Goal: Task Accomplishment & Management: Manage account settings

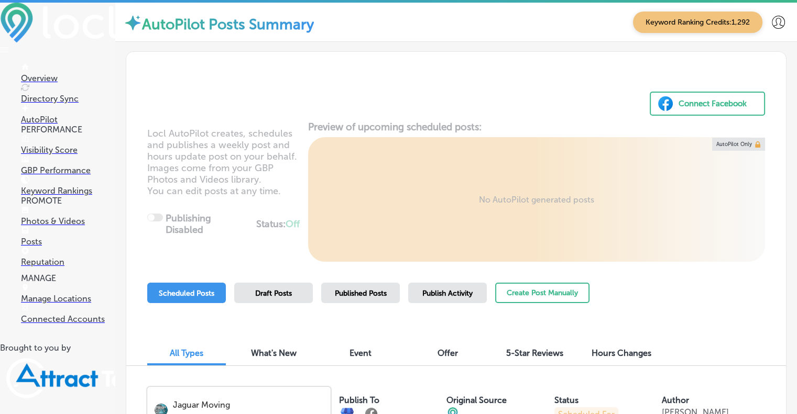
click at [375, 296] on span "Published Posts" at bounding box center [361, 293] width 52 height 9
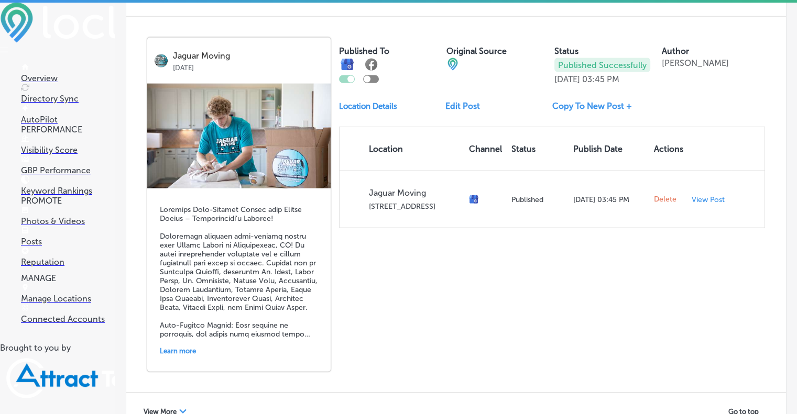
scroll to position [2234, 0]
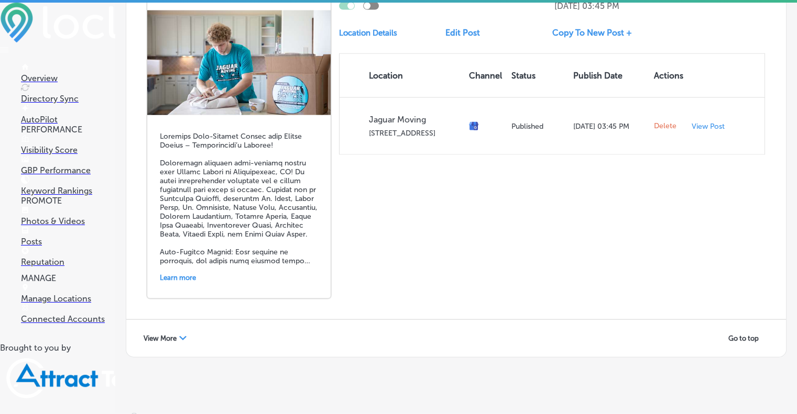
click at [178, 330] on div "View More Path Created with Sketch." at bounding box center [165, 338] width 57 height 16
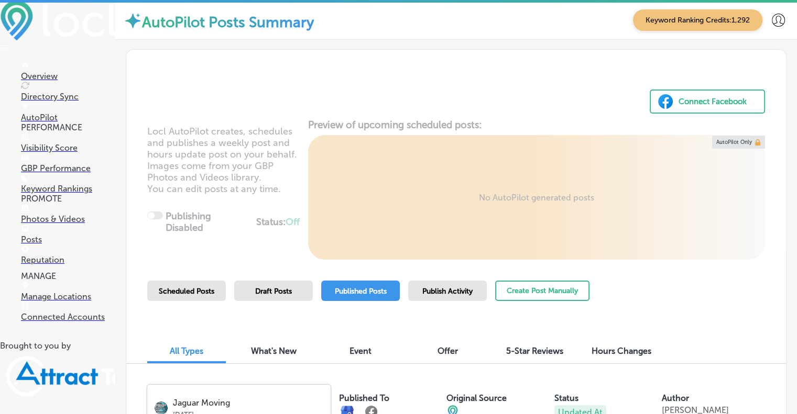
scroll to position [0, 0]
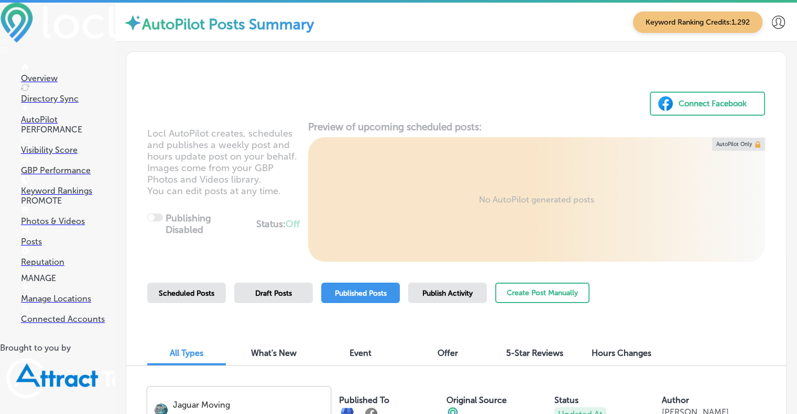
click at [191, 297] on div "Scheduled Posts" at bounding box center [186, 293] width 79 height 20
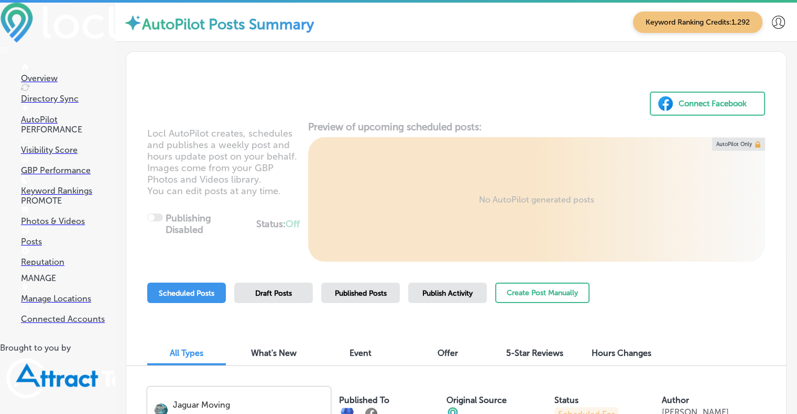
click at [366, 295] on span "Published Posts" at bounding box center [361, 293] width 52 height 9
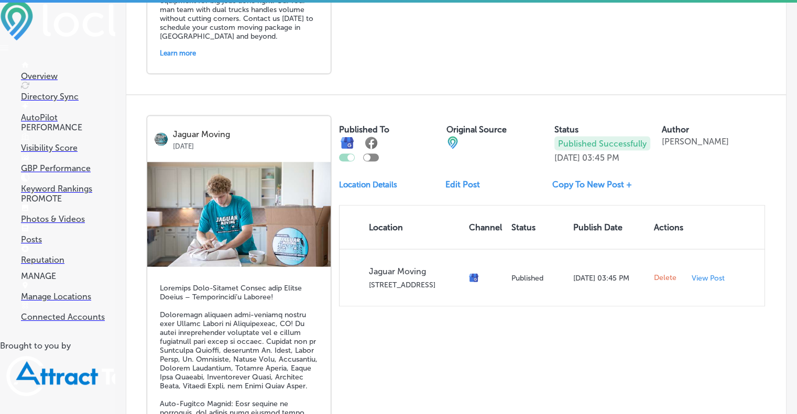
scroll to position [2234, 0]
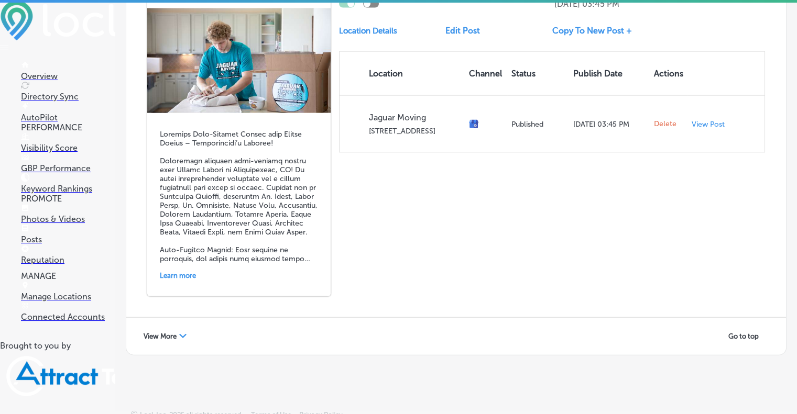
click at [161, 333] on div "View More Path Created with Sketch." at bounding box center [165, 336] width 57 height 16
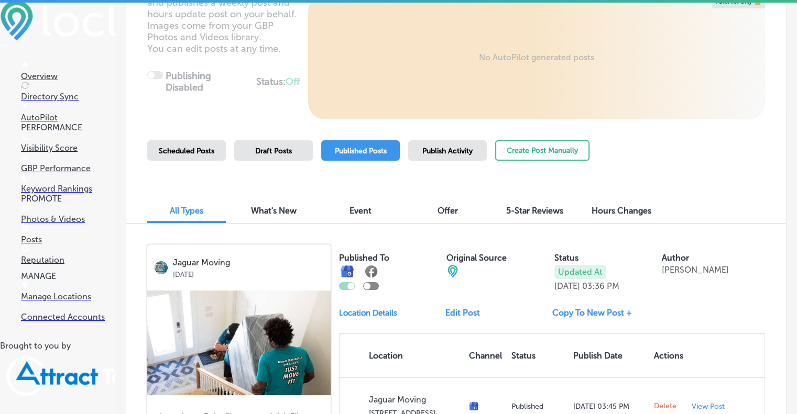
scroll to position [0, 0]
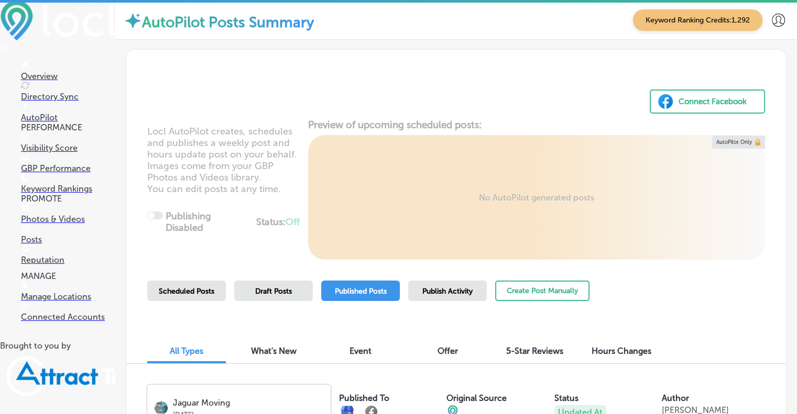
click at [161, 292] on span "Scheduled Posts" at bounding box center [187, 291] width 56 height 9
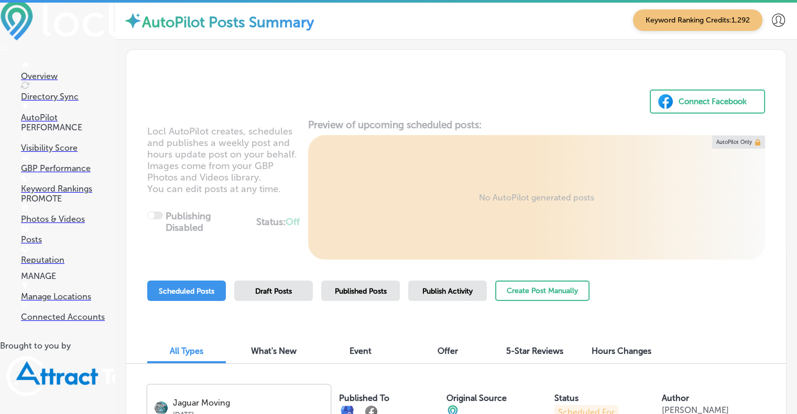
click at [21, 100] on link "Directory Sync" at bounding box center [68, 92] width 94 height 20
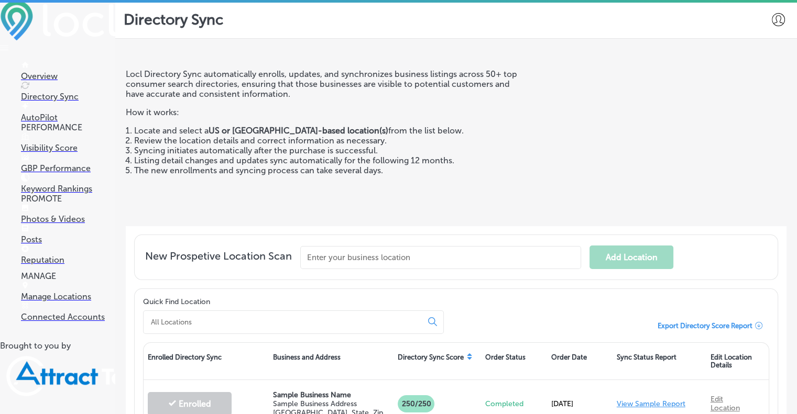
click at [38, 245] on p "Posts" at bounding box center [68, 240] width 94 height 10
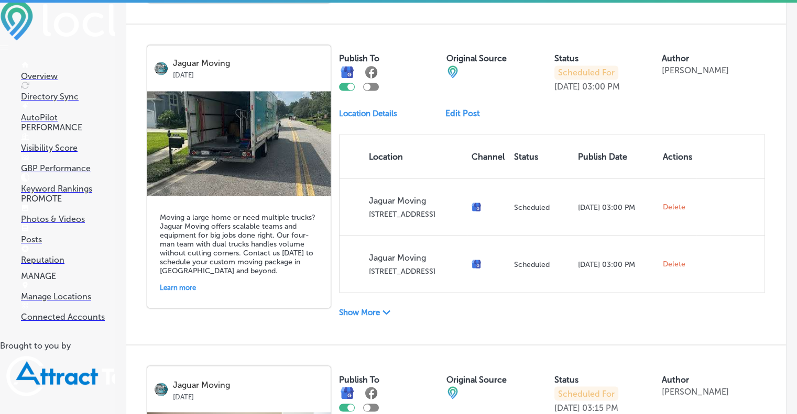
scroll to position [1848, 0]
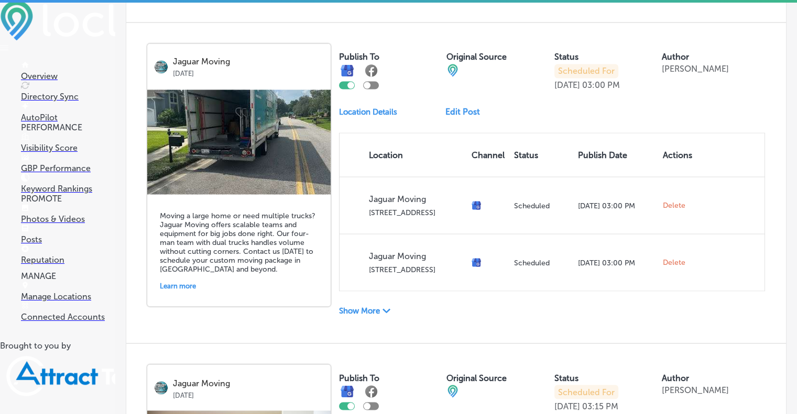
click at [364, 306] on p "Show More" at bounding box center [359, 310] width 41 height 9
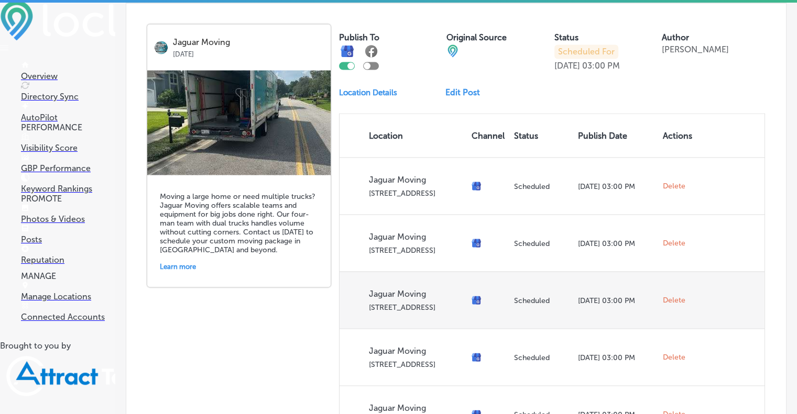
scroll to position [1867, 0]
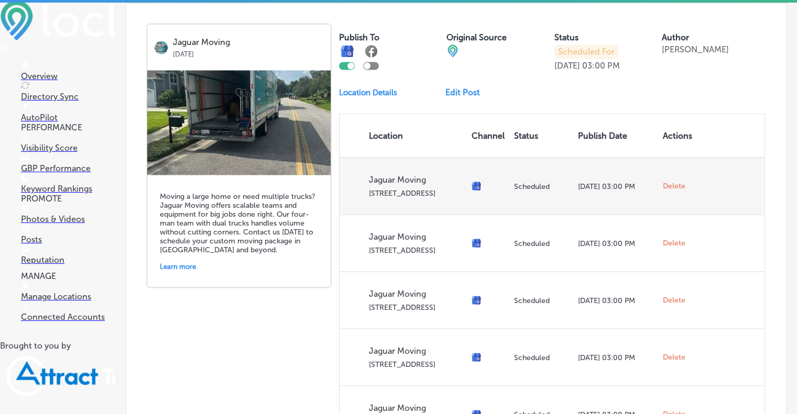
click at [662, 182] on span "Delete" at bounding box center [673, 185] width 23 height 9
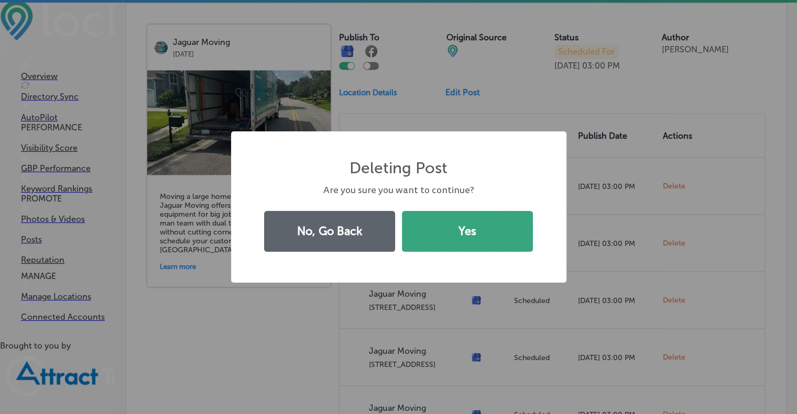
click at [466, 228] on button "Yes" at bounding box center [467, 231] width 131 height 41
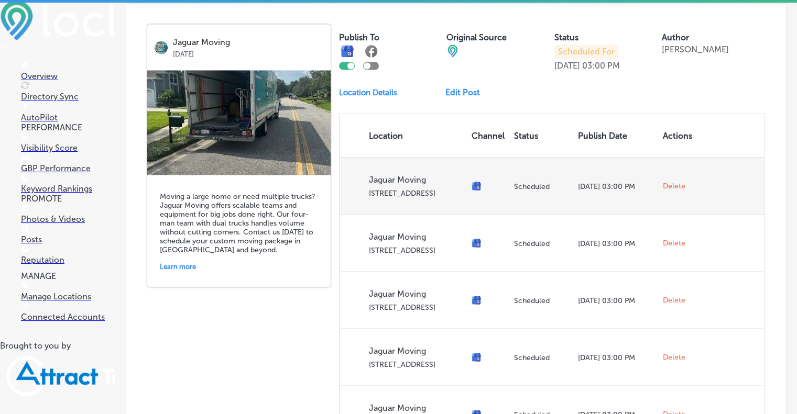
click at [669, 181] on span "Delete" at bounding box center [673, 185] width 23 height 9
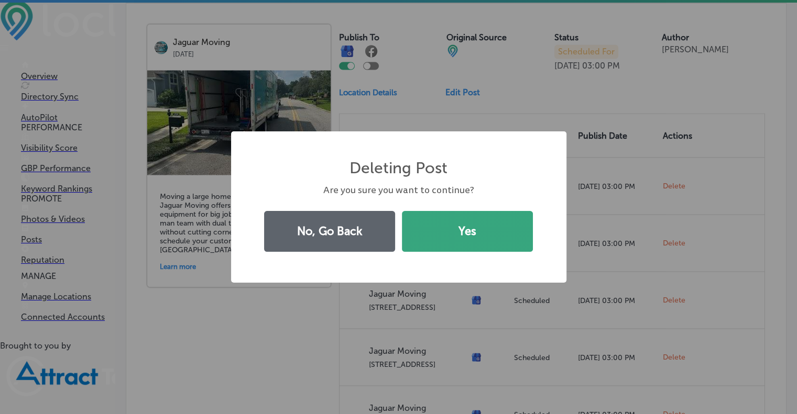
click at [473, 237] on button "Yes" at bounding box center [467, 231] width 131 height 41
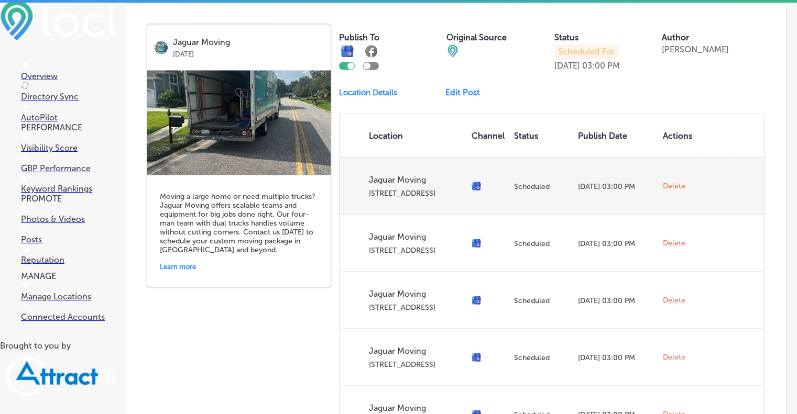
click at [662, 181] on span "Delete" at bounding box center [673, 185] width 23 height 9
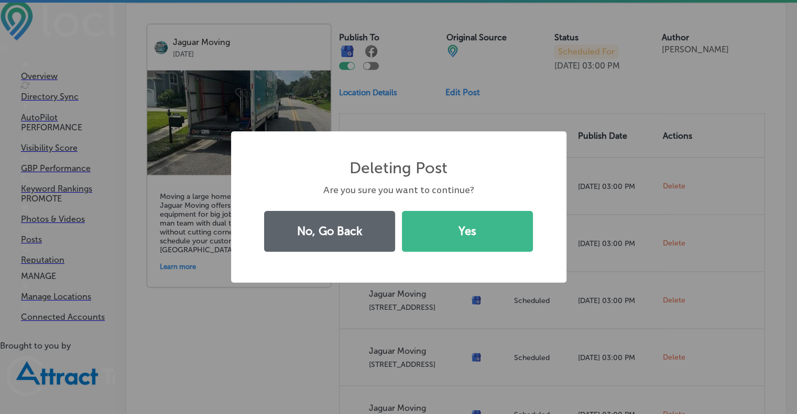
click at [465, 254] on div "No, Go Back Yes" at bounding box center [398, 231] width 281 height 48
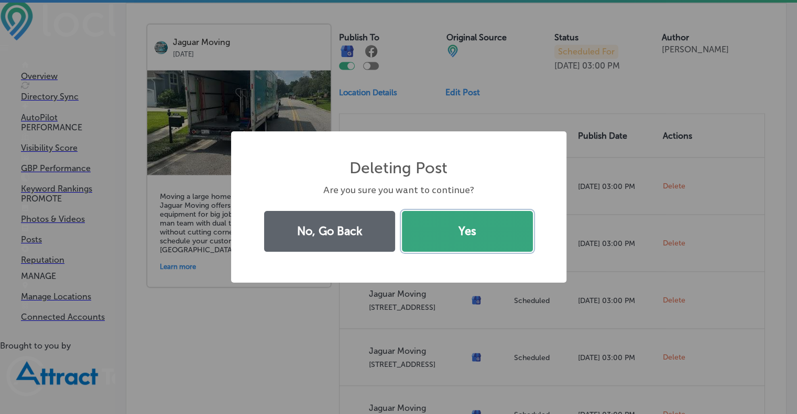
click at [471, 234] on button "Yes" at bounding box center [467, 231] width 131 height 41
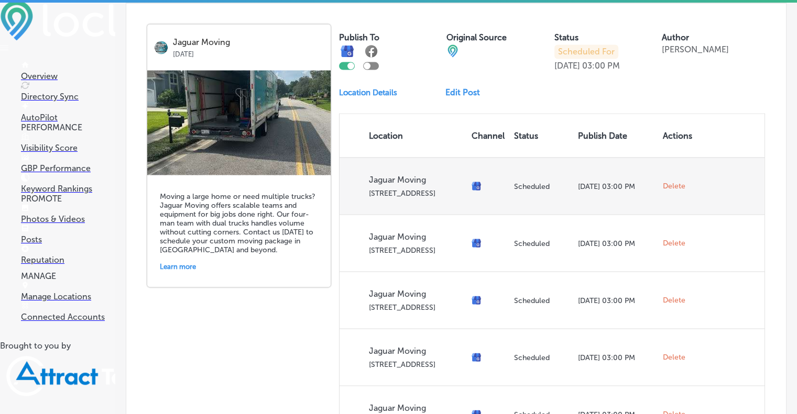
click at [667, 181] on span "Delete" at bounding box center [673, 185] width 23 height 9
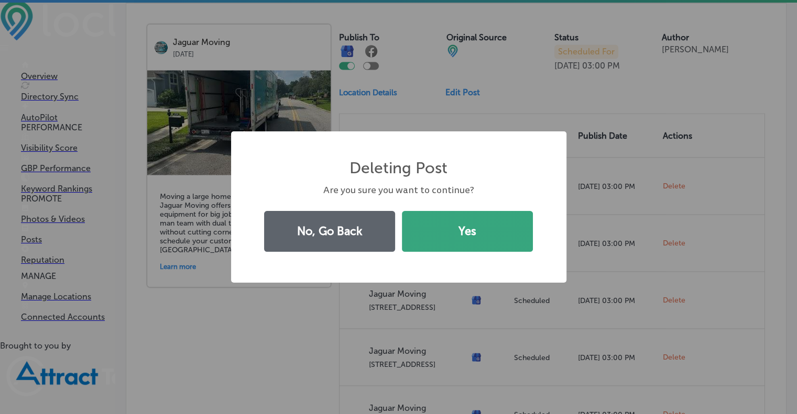
click at [472, 232] on button "Yes" at bounding box center [467, 231] width 131 height 41
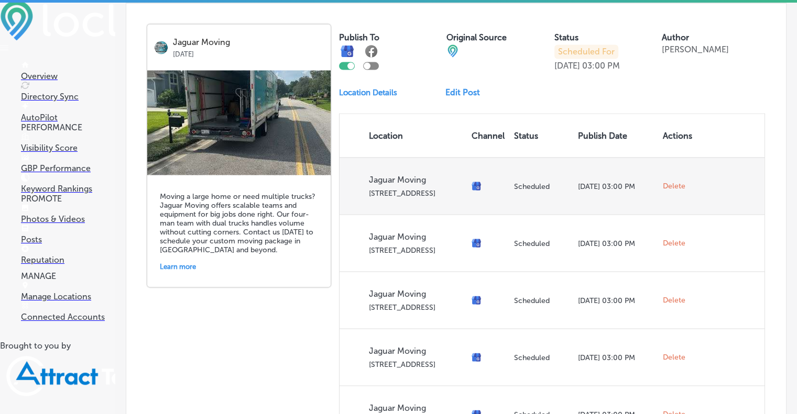
click at [662, 181] on span "Delete" at bounding box center [673, 185] width 23 height 9
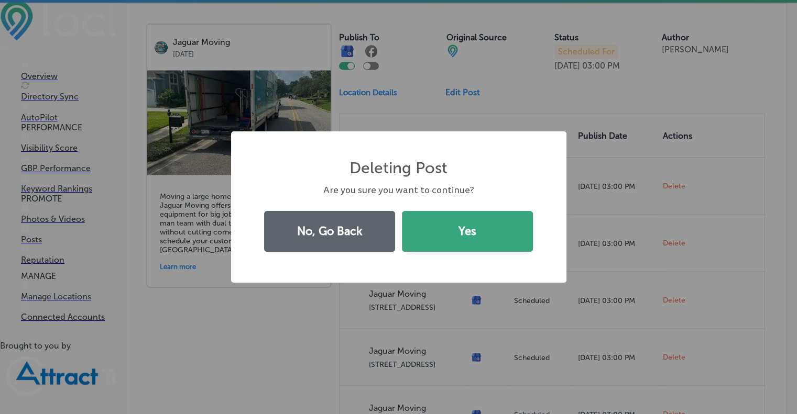
click at [514, 231] on button "Yes" at bounding box center [467, 231] width 131 height 41
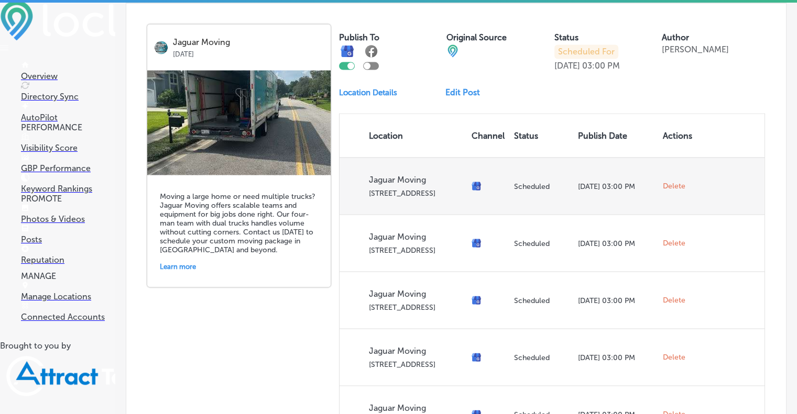
click at [667, 181] on span "Delete" at bounding box center [673, 185] width 23 height 9
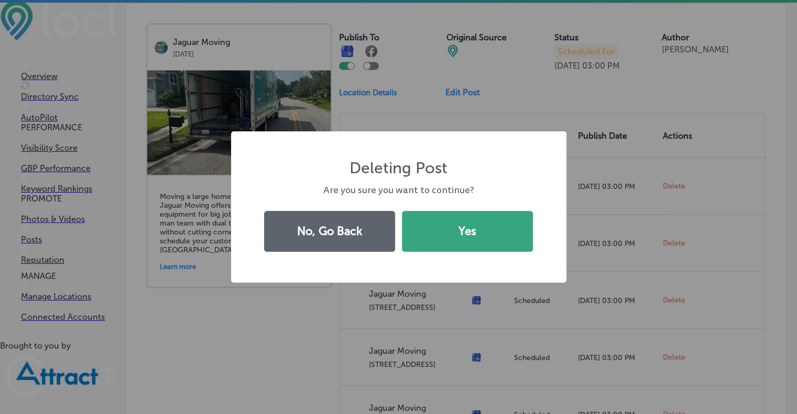
click at [481, 226] on button "Yes" at bounding box center [467, 231] width 131 height 41
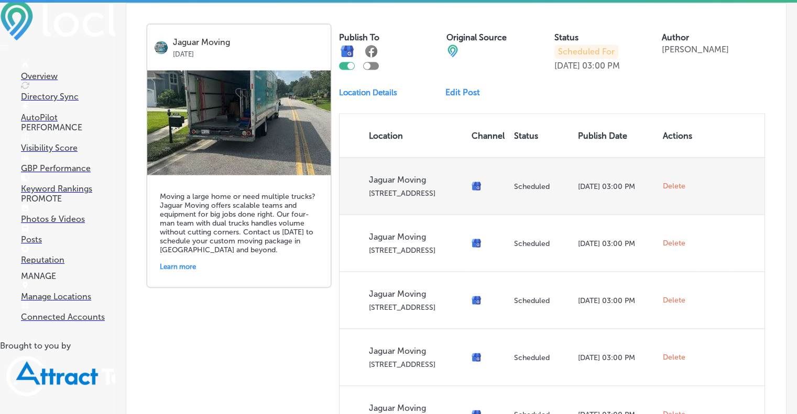
click at [671, 181] on span "Delete" at bounding box center [673, 185] width 23 height 9
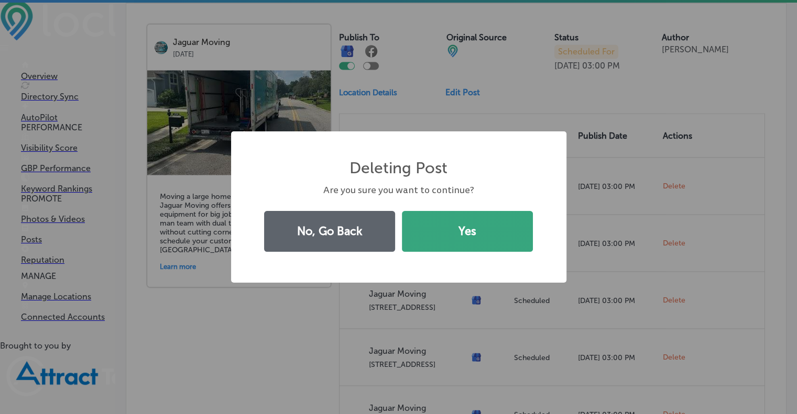
click at [471, 229] on button "Yes" at bounding box center [467, 231] width 131 height 41
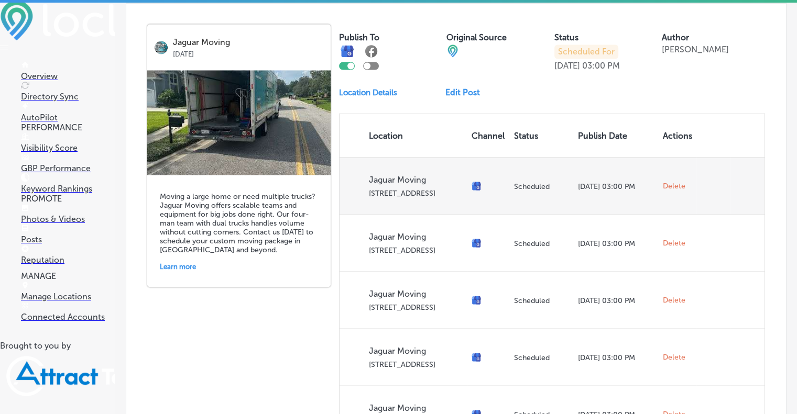
click at [674, 181] on span "Delete" at bounding box center [673, 185] width 23 height 9
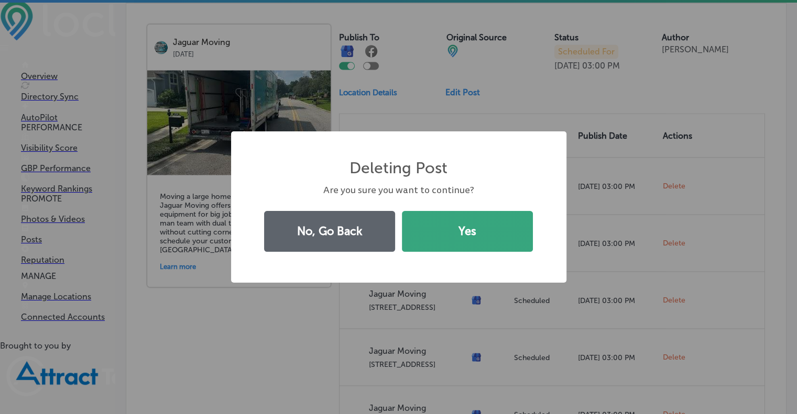
click at [504, 240] on button "Yes" at bounding box center [467, 231] width 131 height 41
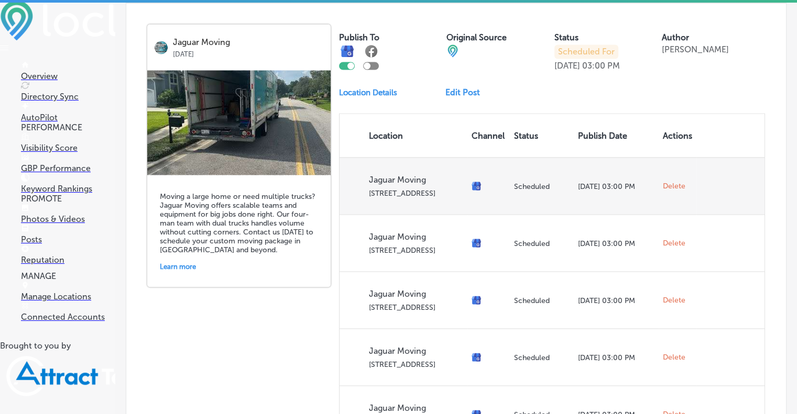
click at [667, 181] on span "Delete" at bounding box center [673, 185] width 23 height 9
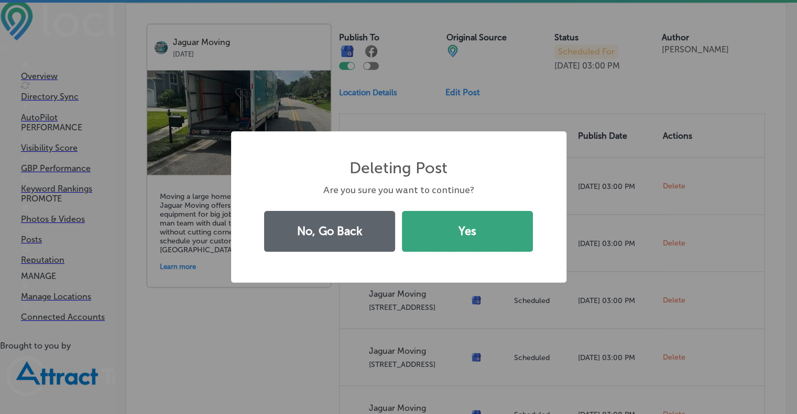
click at [508, 219] on button "Yes" at bounding box center [467, 231] width 131 height 41
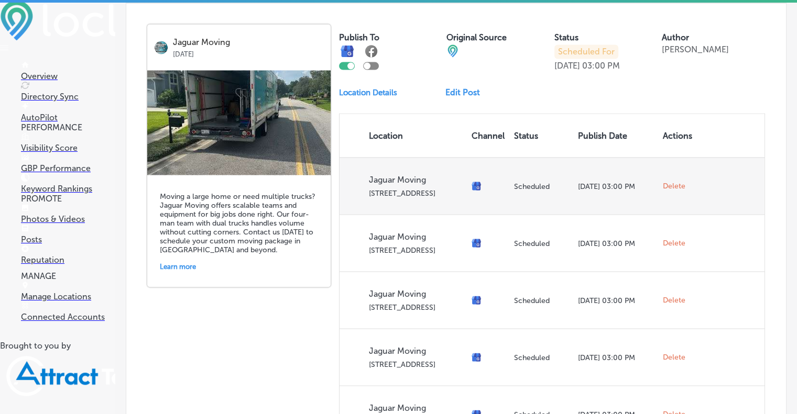
click at [667, 181] on span "Delete" at bounding box center [673, 185] width 23 height 9
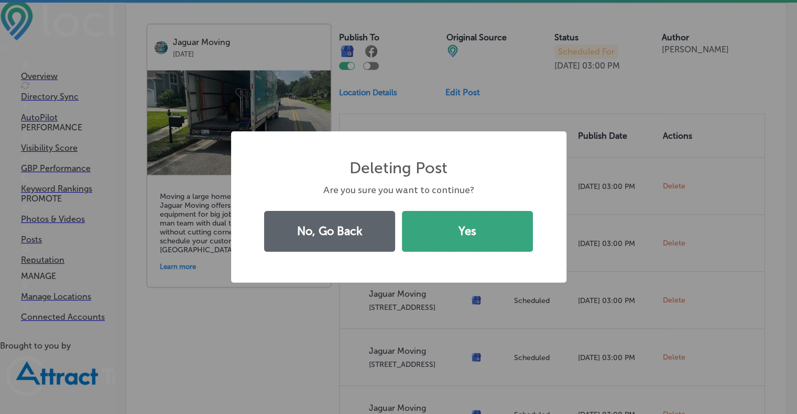
click at [526, 230] on button "Yes" at bounding box center [467, 231] width 131 height 41
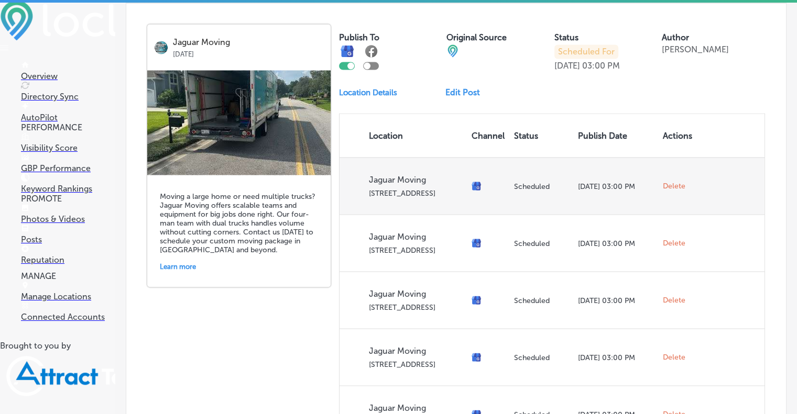
click at [663, 181] on span "Delete" at bounding box center [673, 185] width 23 height 9
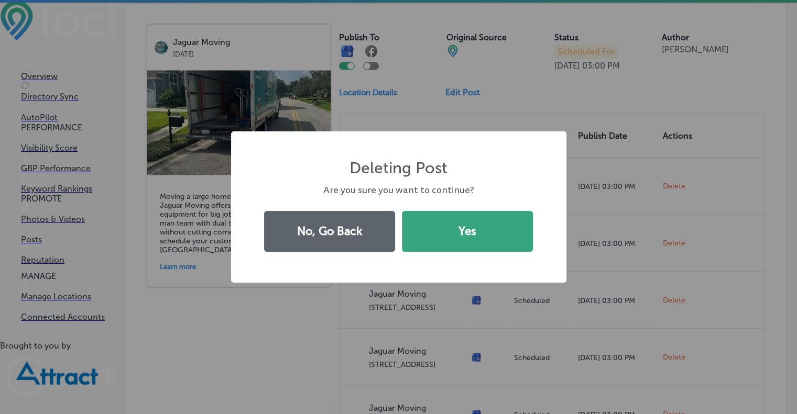
click at [480, 232] on button "Yes" at bounding box center [467, 231] width 131 height 41
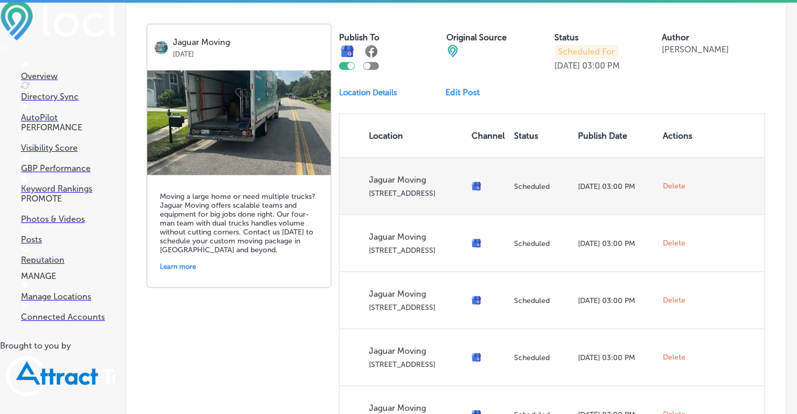
click at [667, 181] on span "Delete" at bounding box center [673, 185] width 23 height 9
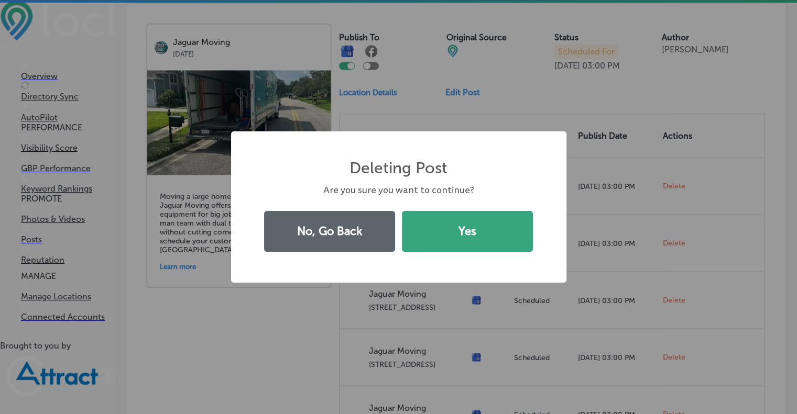
click at [503, 233] on button "Yes" at bounding box center [467, 231] width 131 height 41
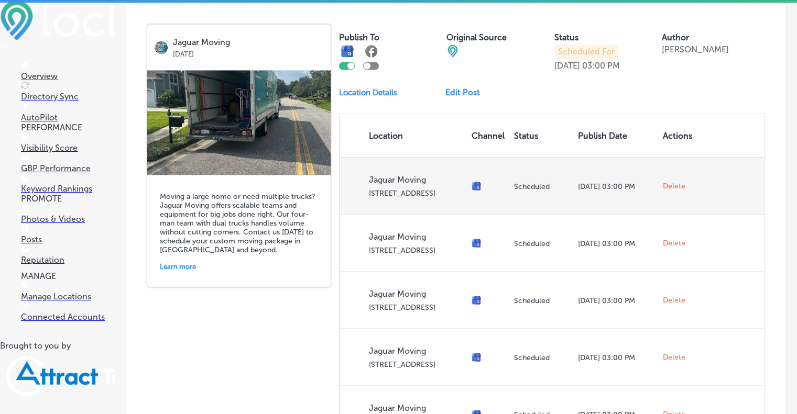
click at [662, 181] on span "Delete" at bounding box center [673, 185] width 23 height 9
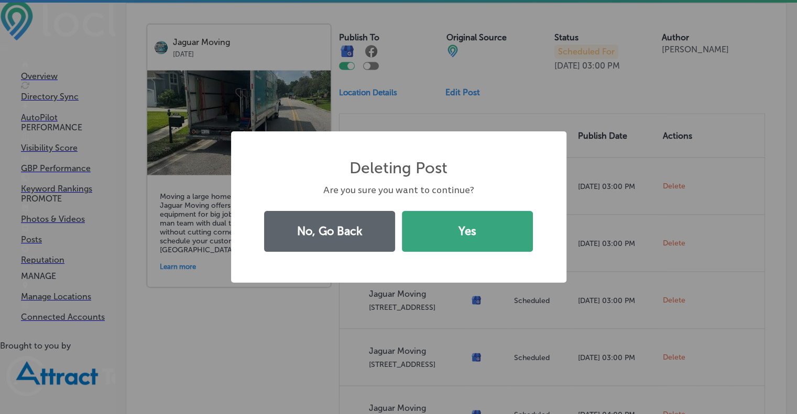
click at [496, 233] on button "Yes" at bounding box center [467, 231] width 131 height 41
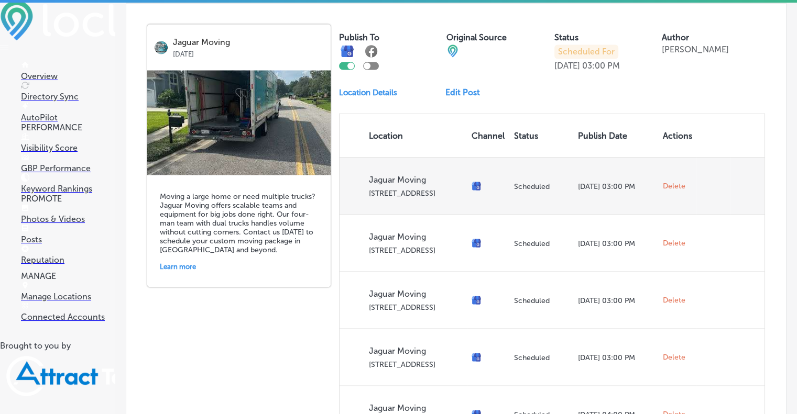
click at [666, 181] on span "Delete" at bounding box center [673, 185] width 23 height 9
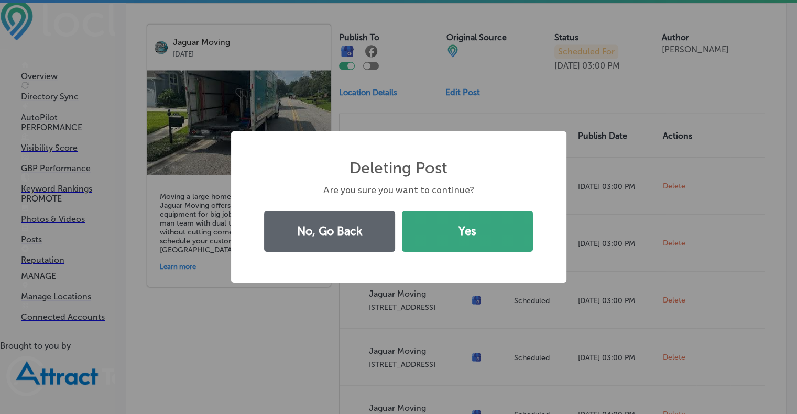
click at [478, 232] on button "Yes" at bounding box center [467, 231] width 131 height 41
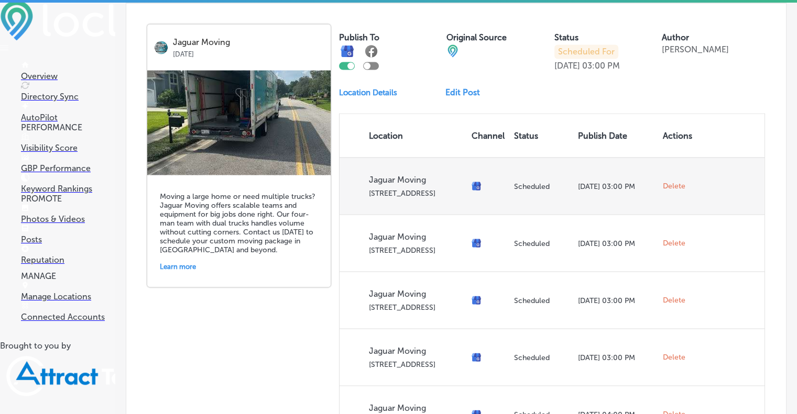
click at [672, 181] on span "Delete" at bounding box center [673, 185] width 23 height 9
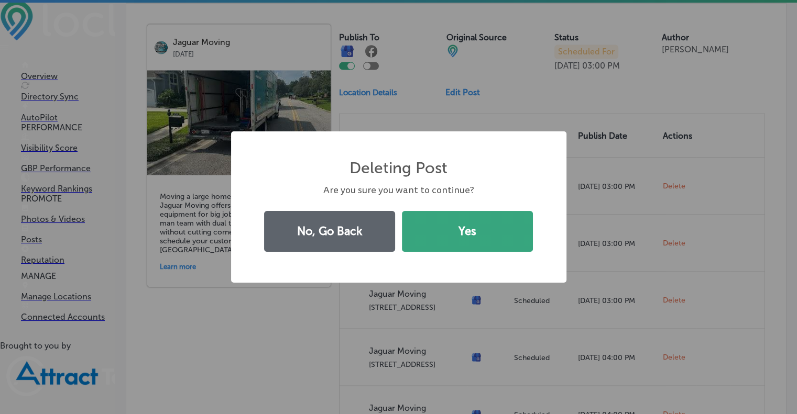
click at [472, 241] on button "Yes" at bounding box center [467, 231] width 131 height 41
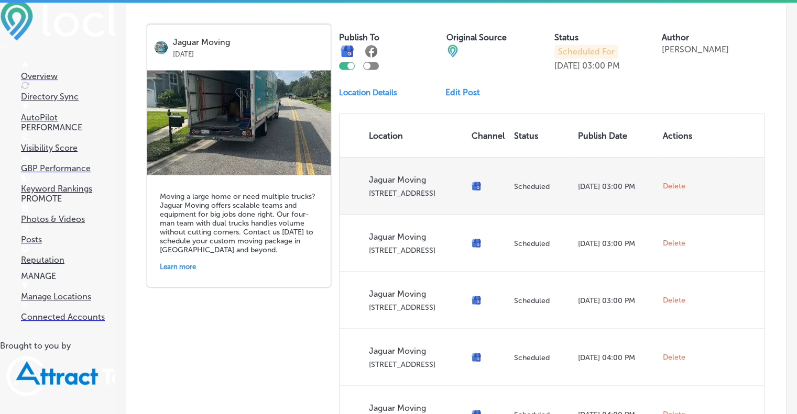
click at [668, 181] on span "Delete" at bounding box center [673, 185] width 23 height 9
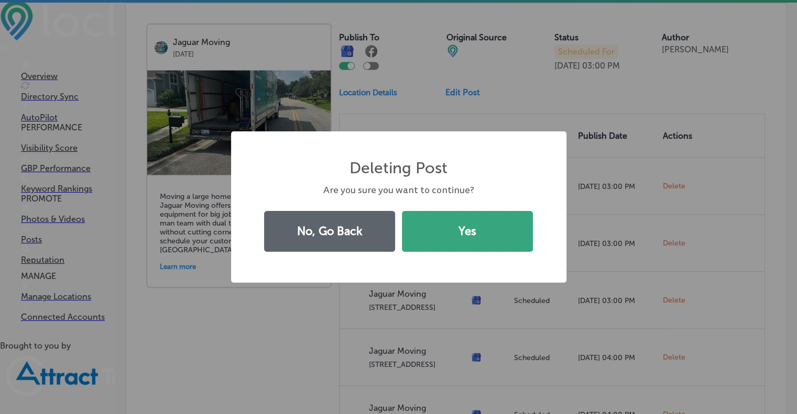
click at [472, 226] on button "Yes" at bounding box center [467, 231] width 131 height 41
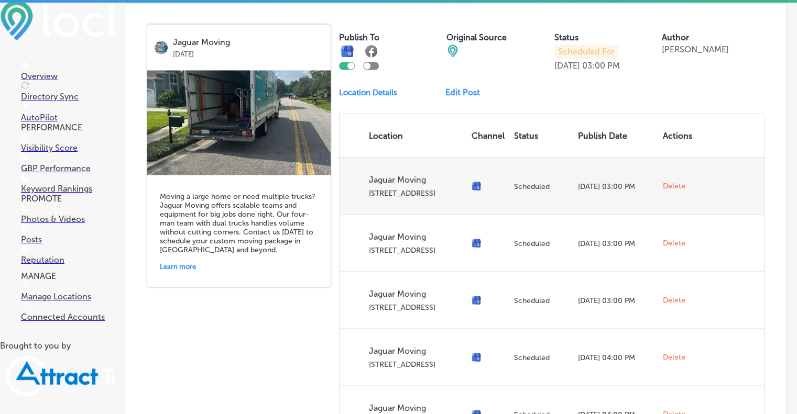
click at [663, 181] on span "Delete" at bounding box center [673, 185] width 23 height 9
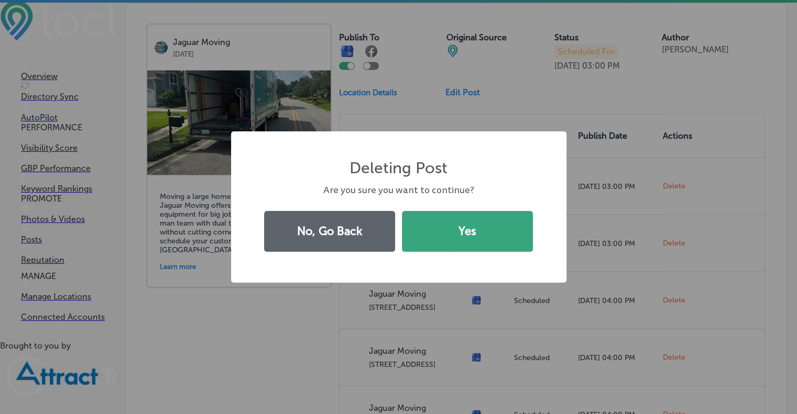
click at [471, 231] on button "Yes" at bounding box center [467, 231] width 131 height 41
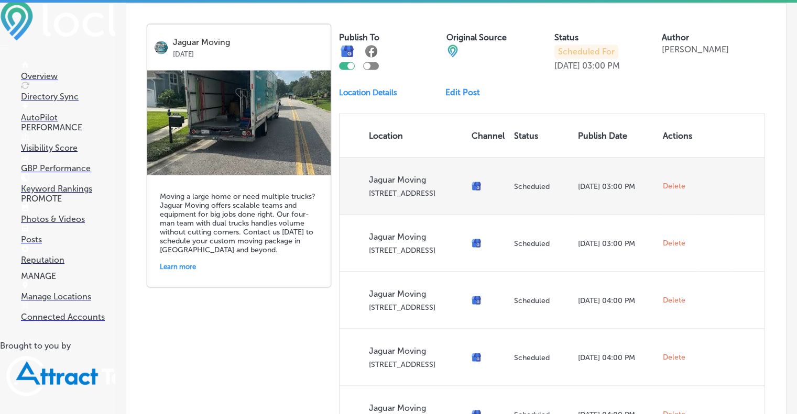
click at [676, 181] on span "Delete" at bounding box center [673, 185] width 23 height 9
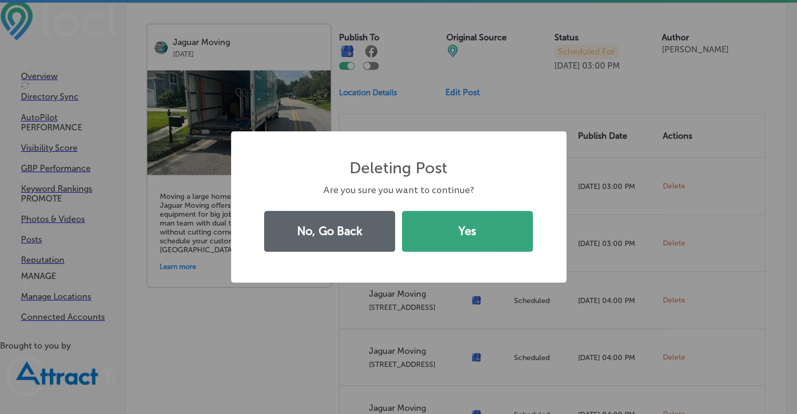
click at [496, 223] on button "Yes" at bounding box center [467, 231] width 131 height 41
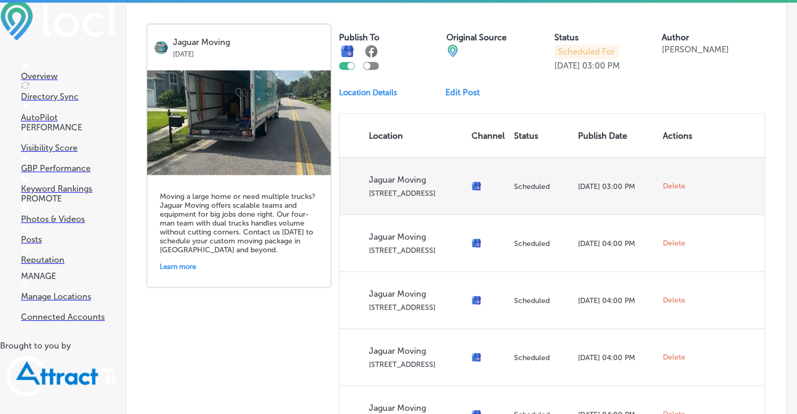
click at [665, 181] on span "Delete" at bounding box center [673, 185] width 23 height 9
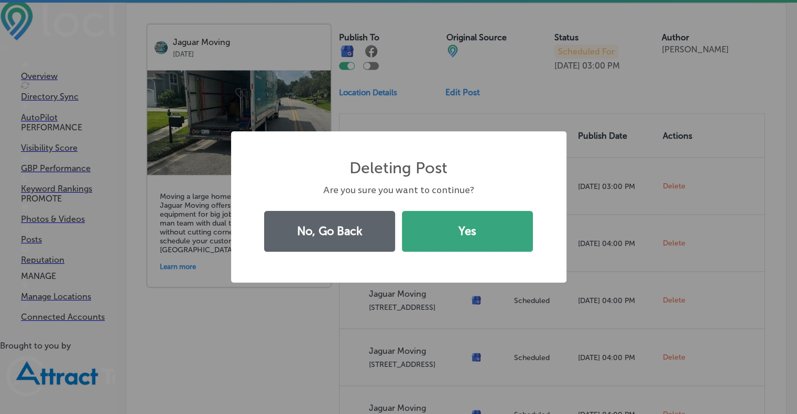
click at [488, 241] on button "Yes" at bounding box center [467, 231] width 131 height 41
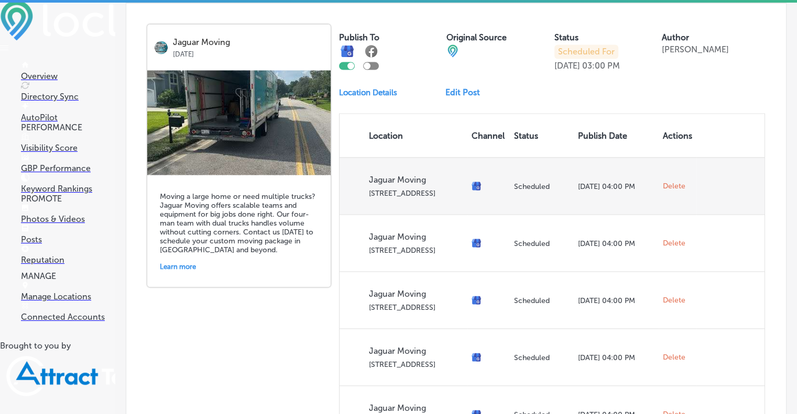
click at [668, 181] on span "Delete" at bounding box center [673, 185] width 23 height 9
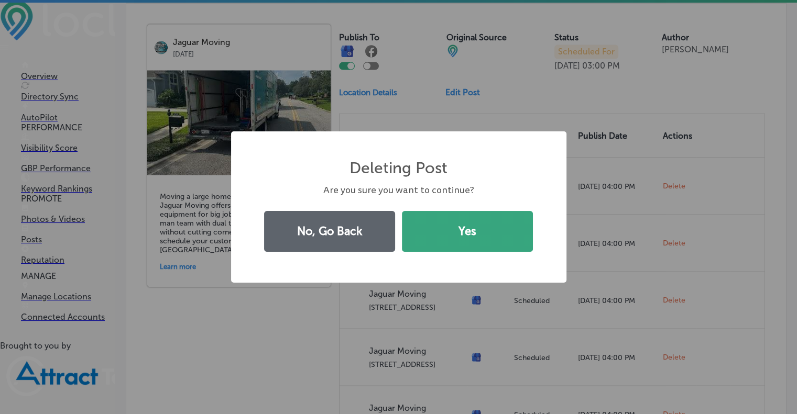
click at [481, 230] on button "Yes" at bounding box center [467, 231] width 131 height 41
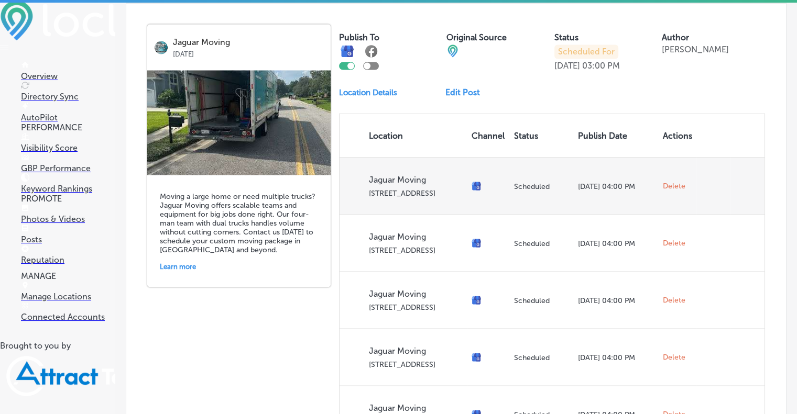
click at [668, 182] on span "Delete" at bounding box center [673, 185] width 23 height 9
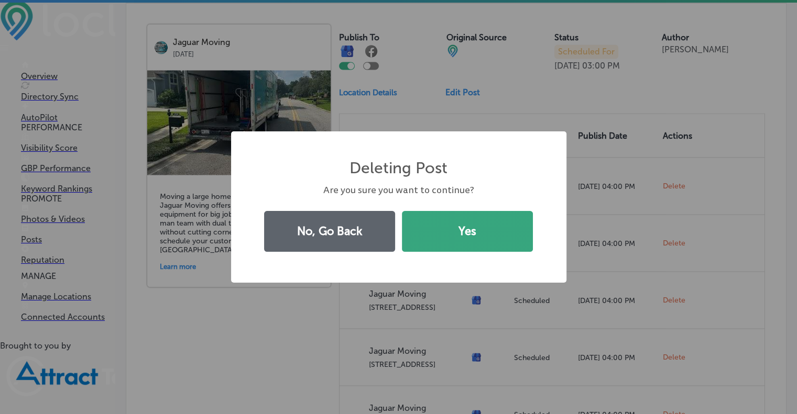
click at [504, 230] on button "Yes" at bounding box center [467, 231] width 131 height 41
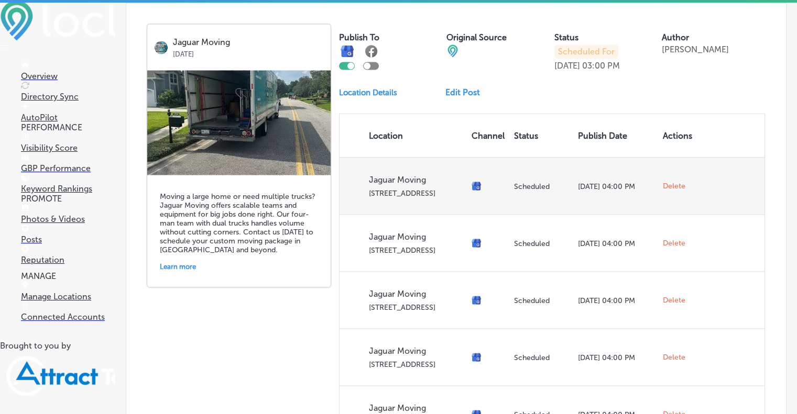
click at [672, 181] on span "Delete" at bounding box center [673, 185] width 23 height 9
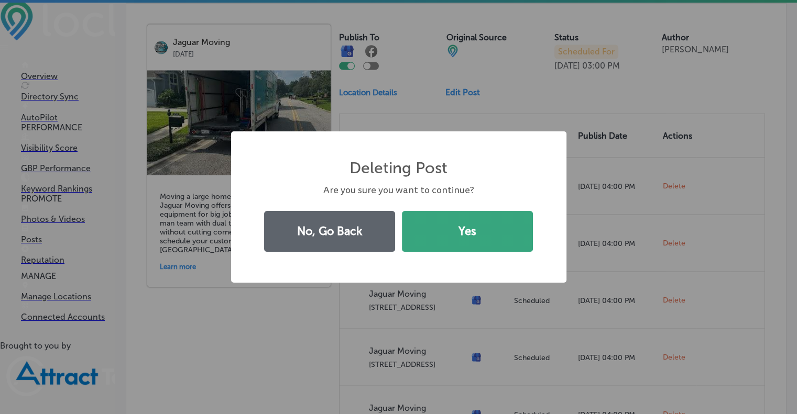
click at [489, 237] on button "Yes" at bounding box center [467, 231] width 131 height 41
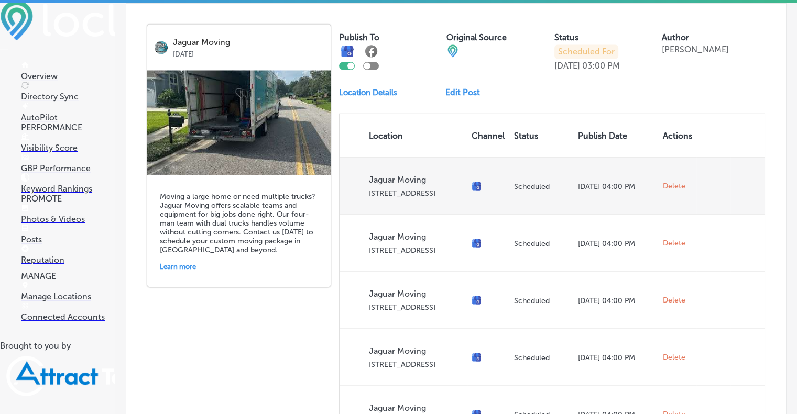
click at [671, 181] on span "Delete" at bounding box center [673, 185] width 23 height 9
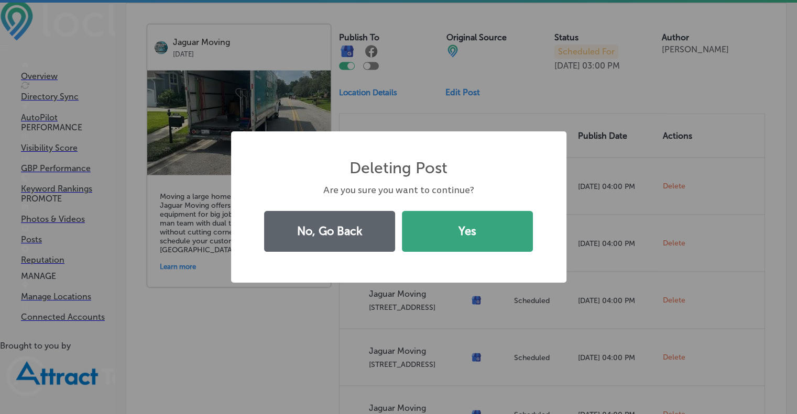
click at [492, 233] on button "Yes" at bounding box center [467, 231] width 131 height 41
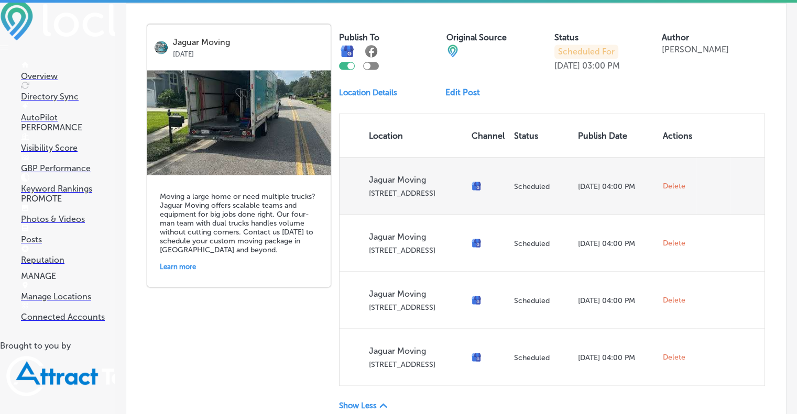
click at [671, 181] on span "Delete" at bounding box center [673, 185] width 23 height 9
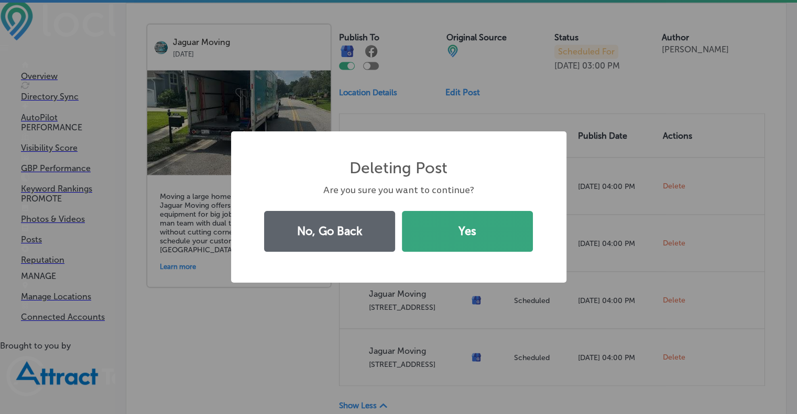
click at [487, 236] on button "Yes" at bounding box center [467, 231] width 131 height 41
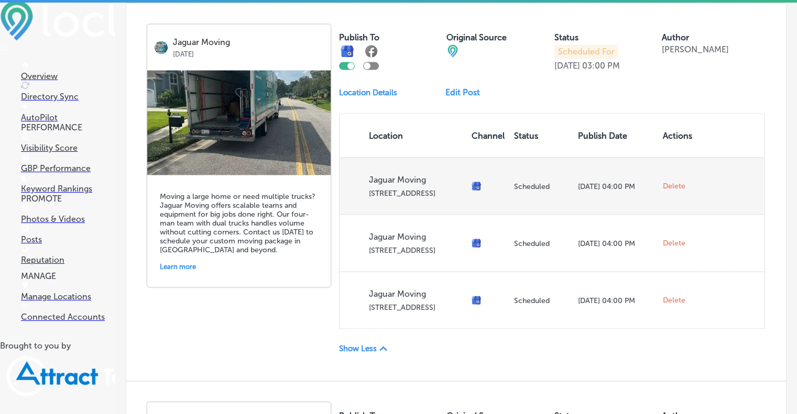
click at [662, 181] on span "Delete" at bounding box center [673, 185] width 23 height 9
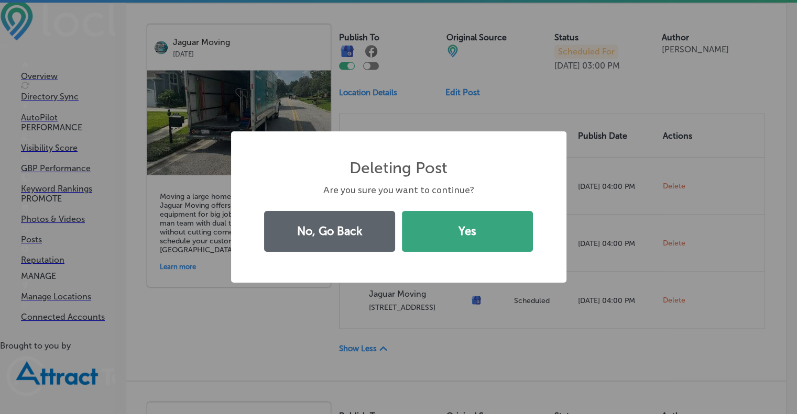
click at [469, 233] on button "Yes" at bounding box center [467, 231] width 131 height 41
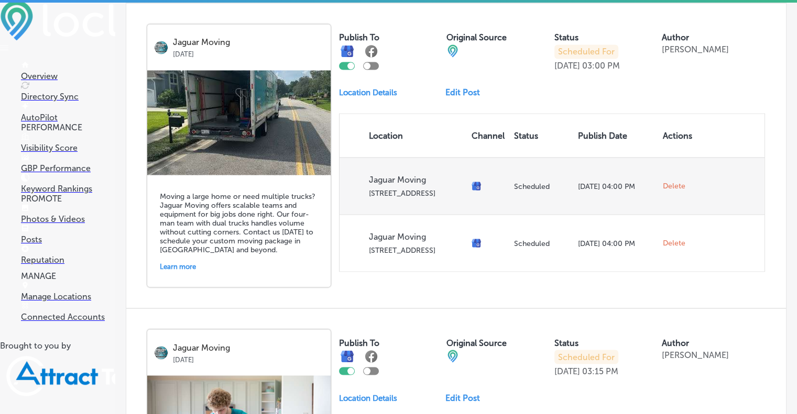
click at [673, 181] on span "Delete" at bounding box center [673, 185] width 23 height 9
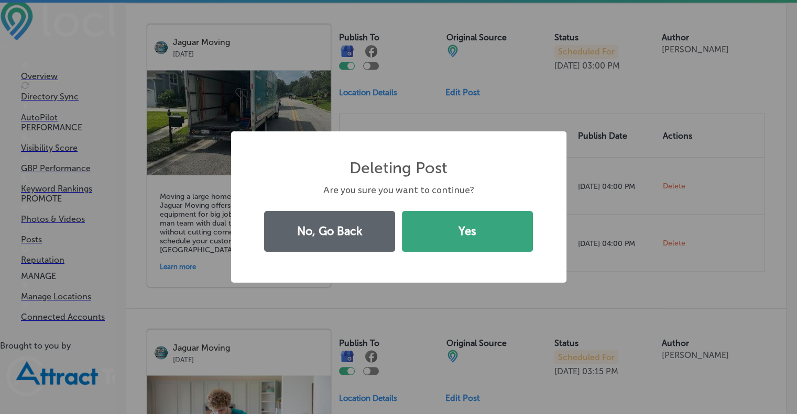
click at [503, 229] on button "Yes" at bounding box center [467, 231] width 131 height 41
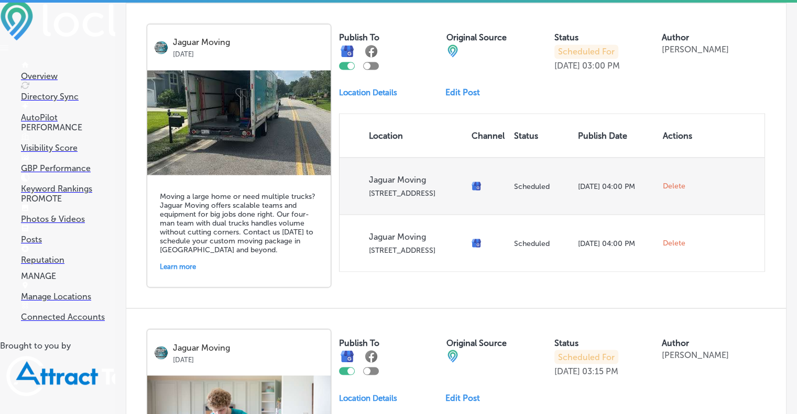
click at [676, 181] on span "Delete" at bounding box center [673, 185] width 23 height 9
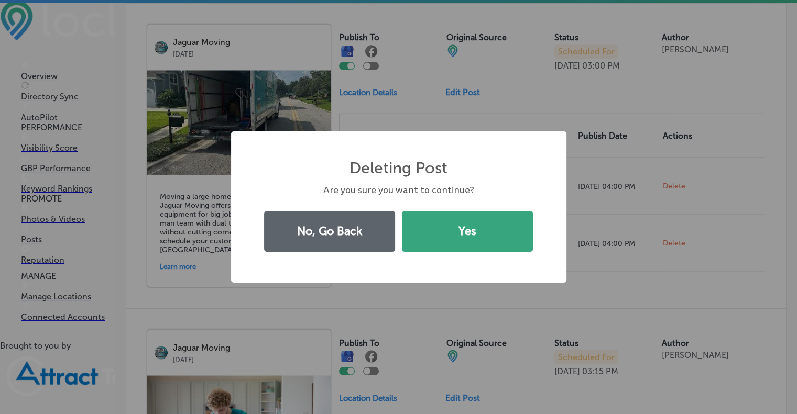
click at [505, 231] on button "Yes" at bounding box center [467, 231] width 131 height 41
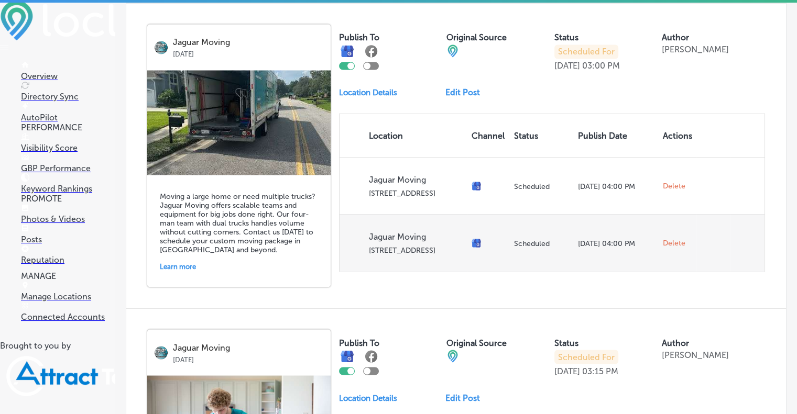
click at [665, 238] on span "Delete" at bounding box center [673, 242] width 23 height 9
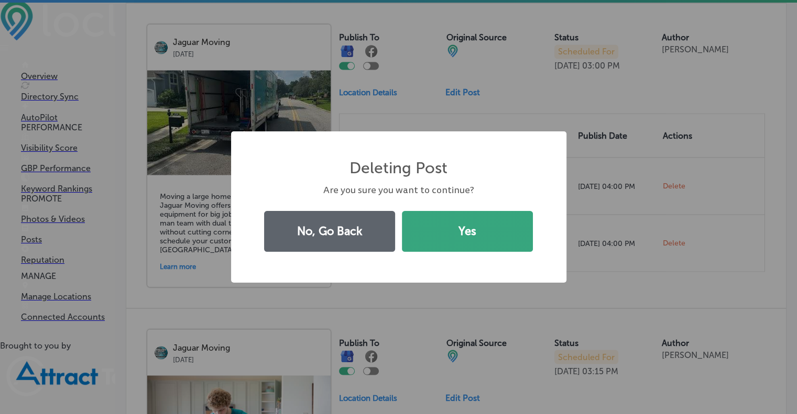
click at [501, 230] on button "Yes" at bounding box center [467, 231] width 131 height 41
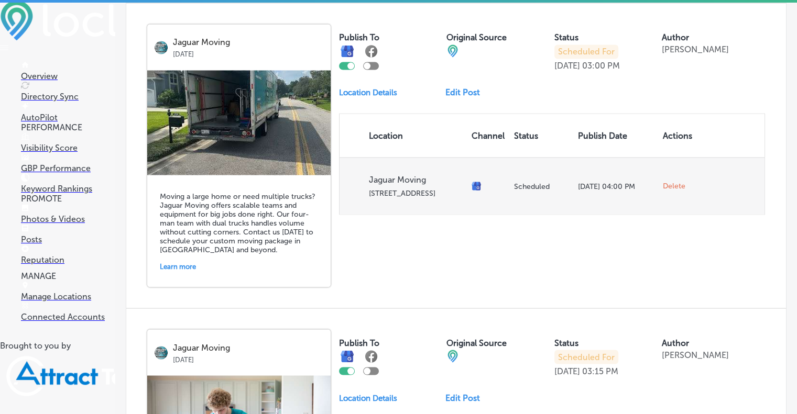
click at [667, 181] on span "Delete" at bounding box center [673, 185] width 23 height 9
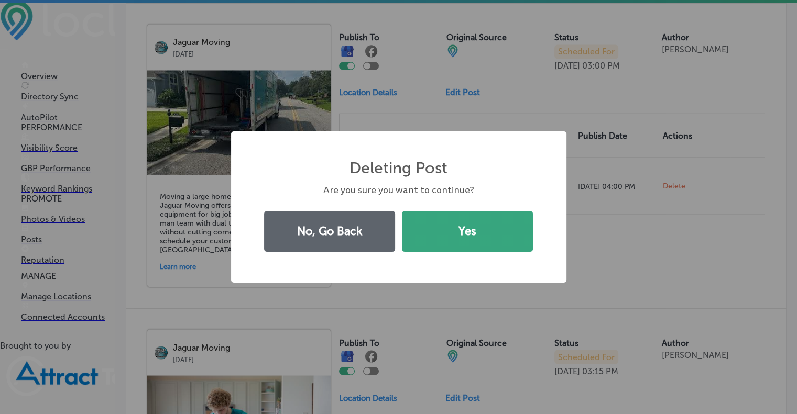
click at [499, 235] on button "Yes" at bounding box center [467, 231] width 131 height 41
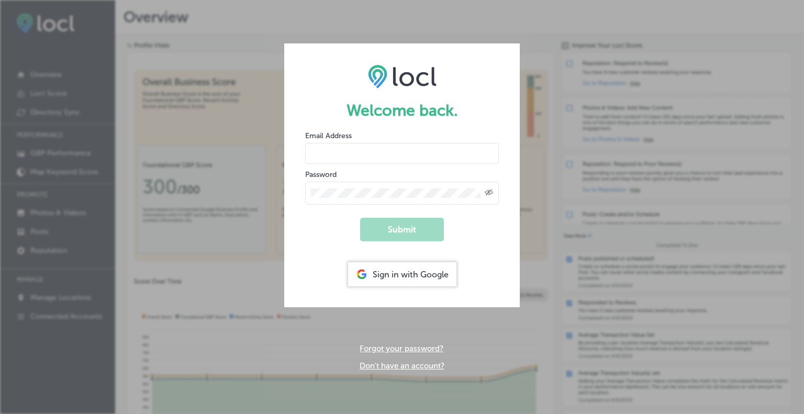
click at [390, 275] on div "Sign in with Google" at bounding box center [402, 274] width 108 height 24
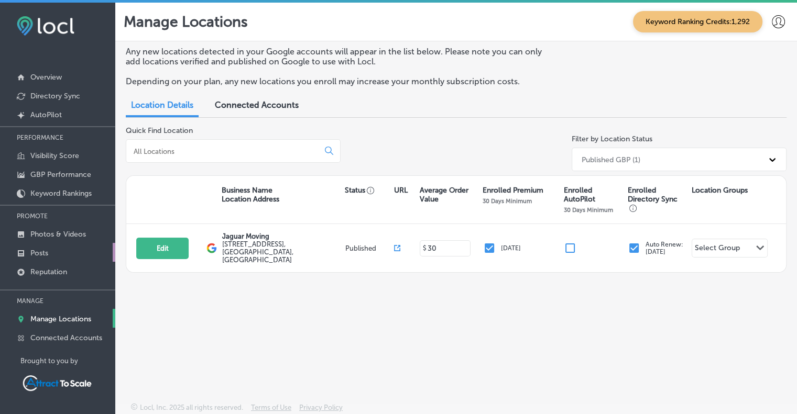
click at [48, 249] on p "Posts" at bounding box center [39, 253] width 18 height 9
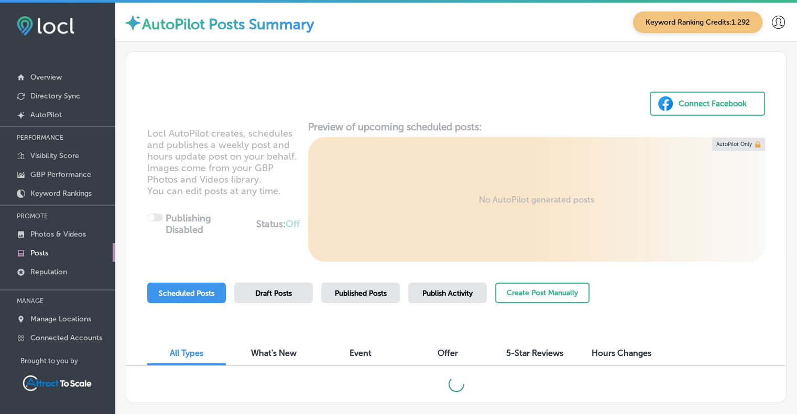
scroll to position [54, 0]
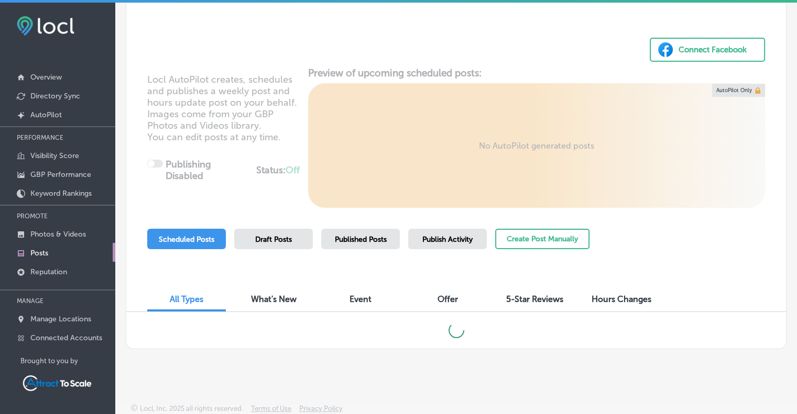
click at [377, 240] on span "Published Posts" at bounding box center [361, 239] width 52 height 9
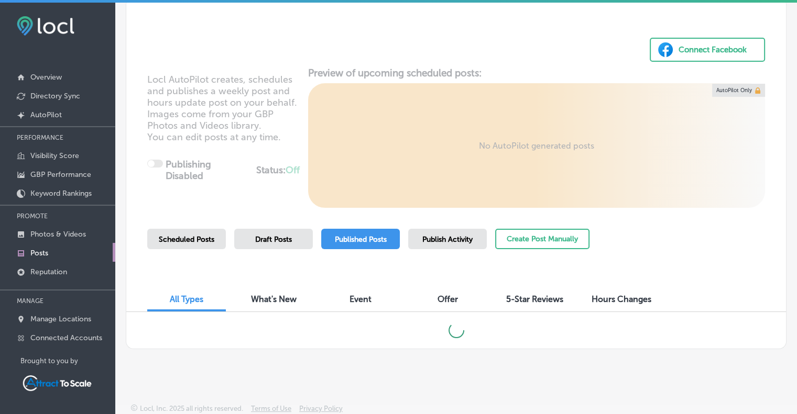
click at [203, 235] on span "Scheduled Posts" at bounding box center [187, 239] width 56 height 9
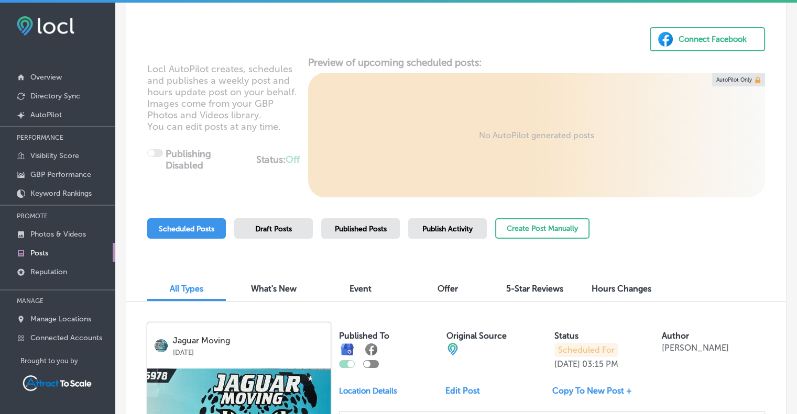
scroll to position [0, 0]
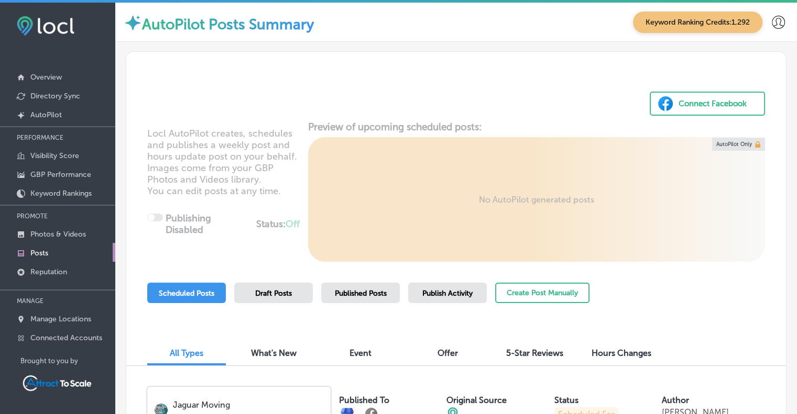
click at [366, 295] on span "Published Posts" at bounding box center [361, 293] width 52 height 9
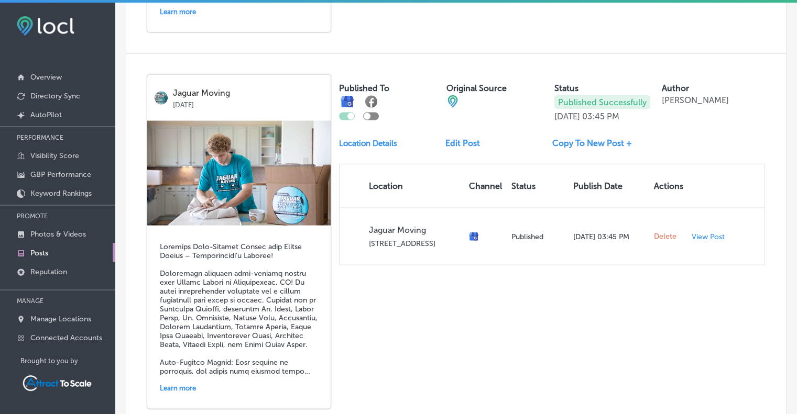
scroll to position [2234, 0]
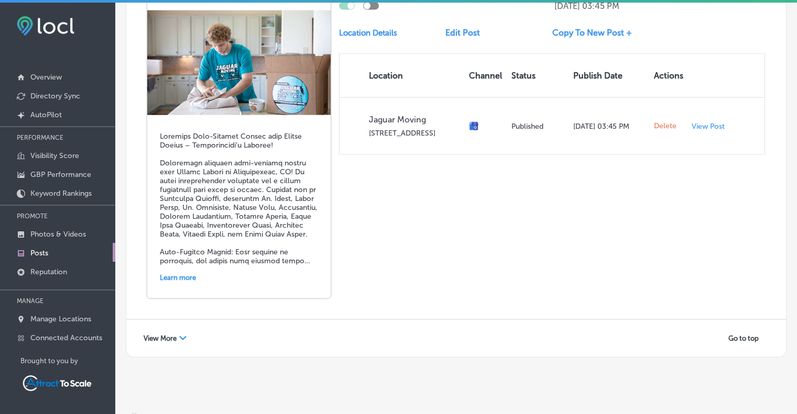
click at [165, 335] on span "View More" at bounding box center [159, 339] width 33 height 8
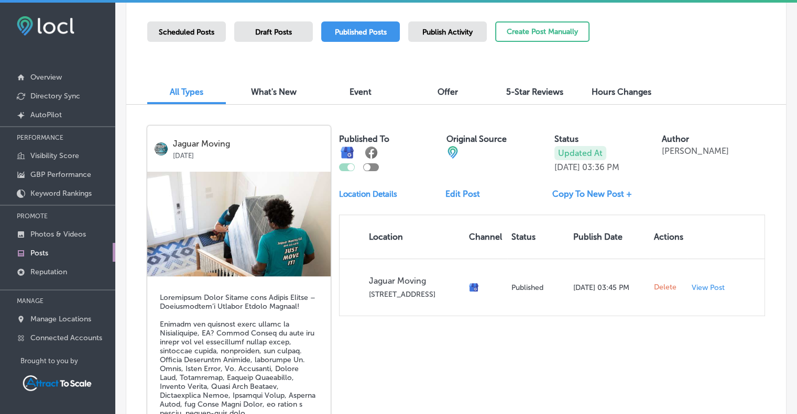
scroll to position [262, 0]
click at [183, 32] on span "Scheduled Posts" at bounding box center [187, 31] width 56 height 9
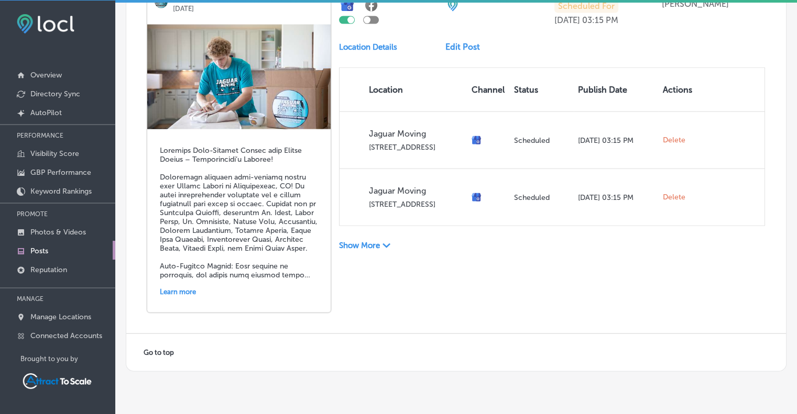
scroll to position [2304, 0]
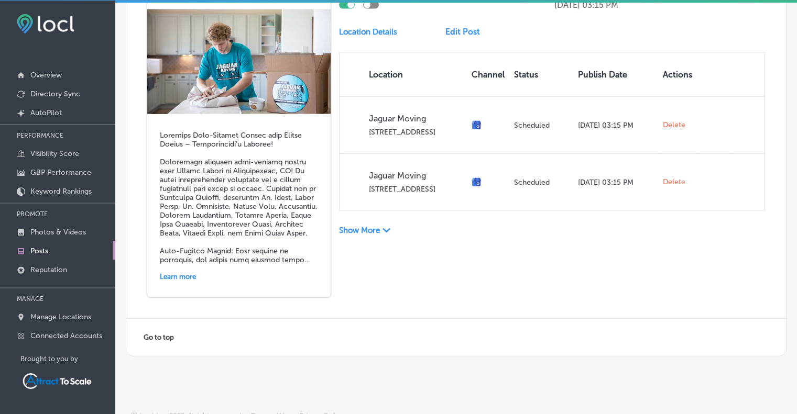
click at [373, 226] on p "Show More" at bounding box center [359, 230] width 41 height 9
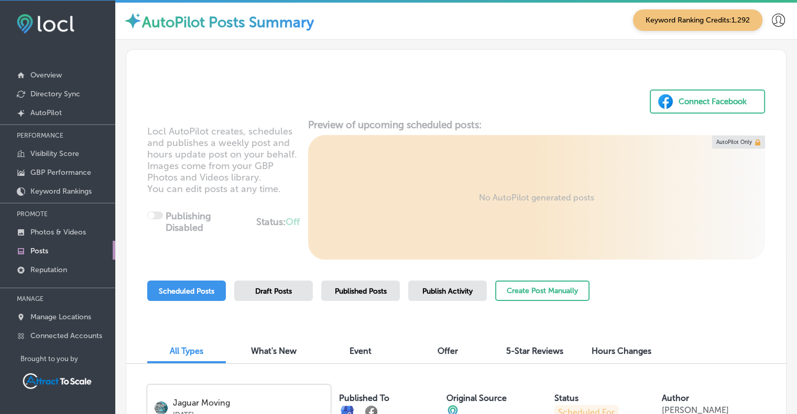
scroll to position [0, 0]
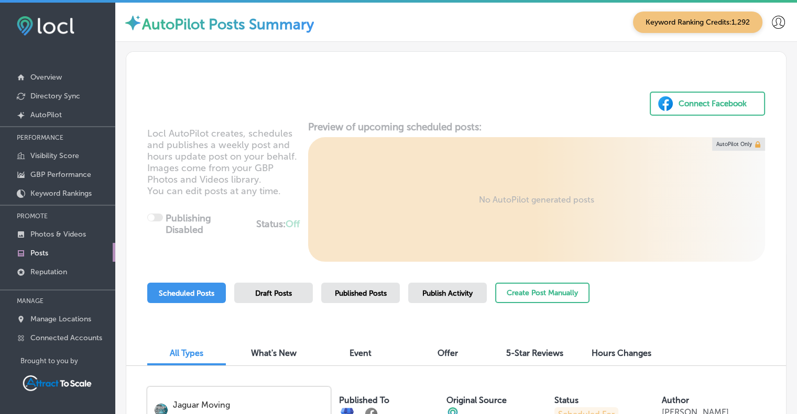
click at [347, 291] on span "Published Posts" at bounding box center [361, 293] width 52 height 9
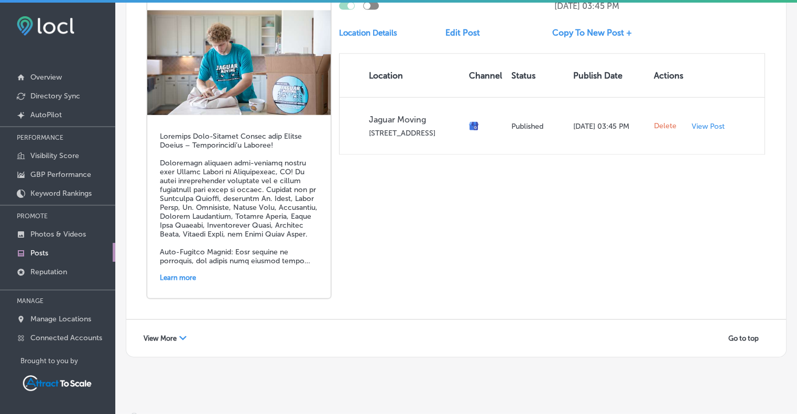
scroll to position [2, 0]
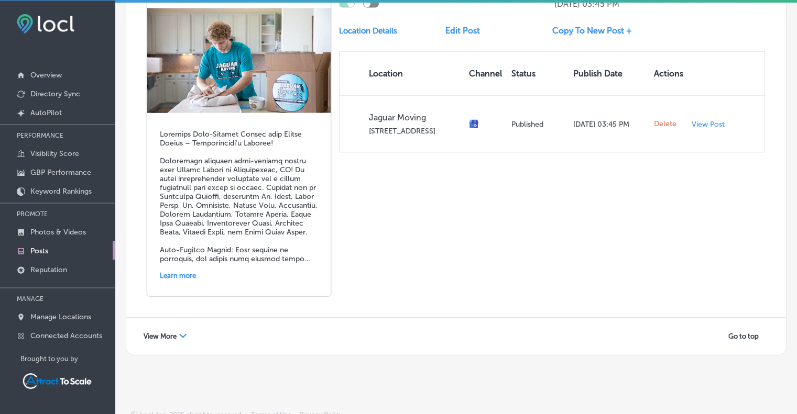
click at [167, 333] on span "View More" at bounding box center [159, 337] width 33 height 8
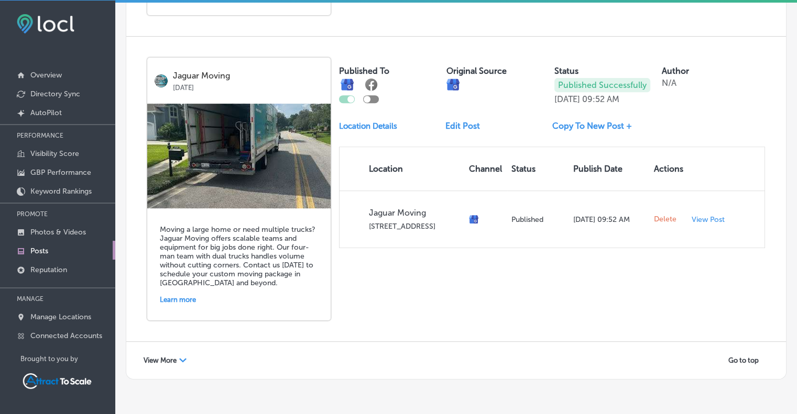
scroll to position [4414, 0]
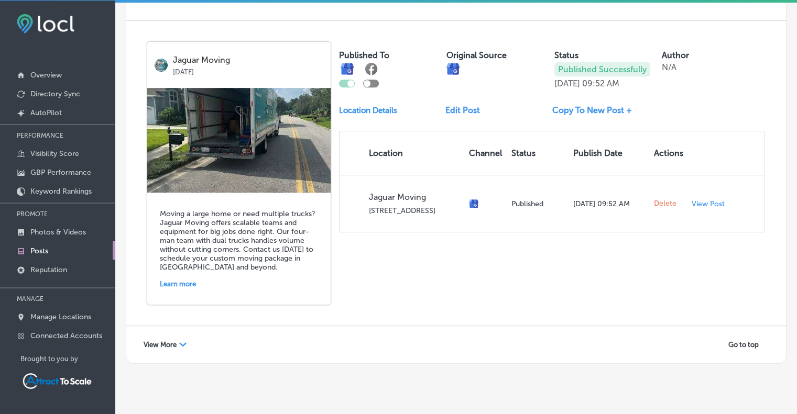
click at [167, 337] on div "View More Path Created with Sketch." at bounding box center [165, 345] width 57 height 16
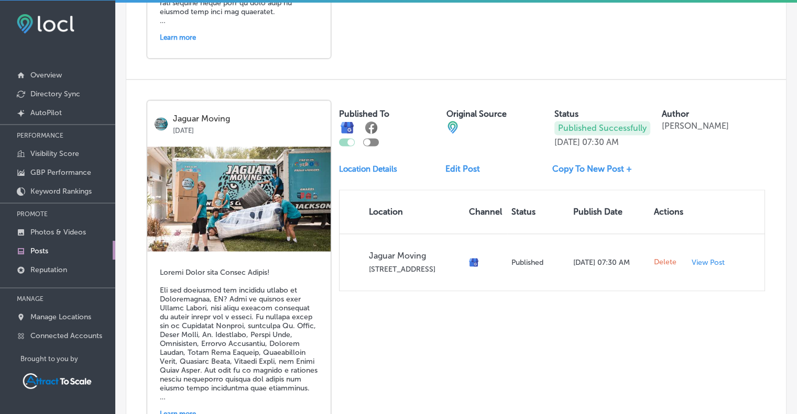
scroll to position [5369, 0]
click at [583, 164] on link "Copy To New Post +" at bounding box center [596, 169] width 88 height 10
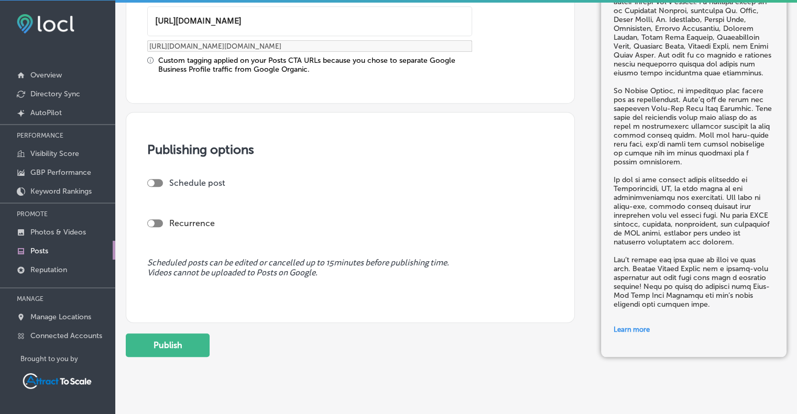
scroll to position [920, 0]
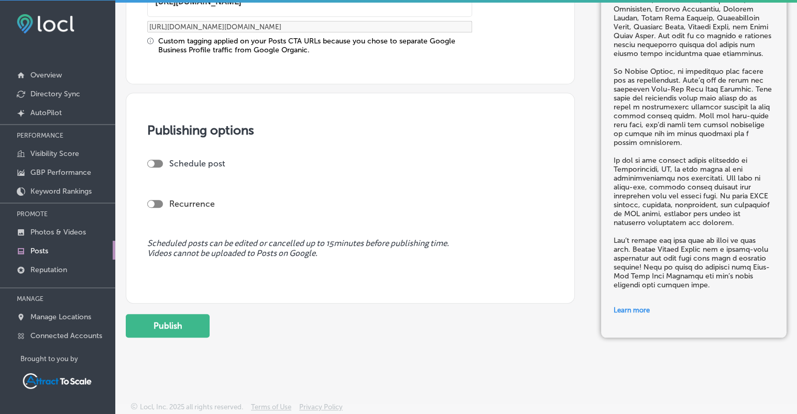
click at [157, 163] on div at bounding box center [155, 164] width 16 height 8
checkbox input "true"
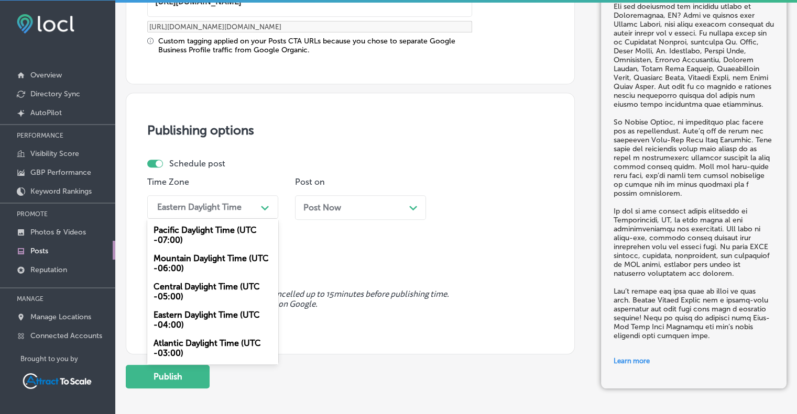
click at [261, 206] on icon "Path Created with Sketch." at bounding box center [265, 208] width 8 height 5
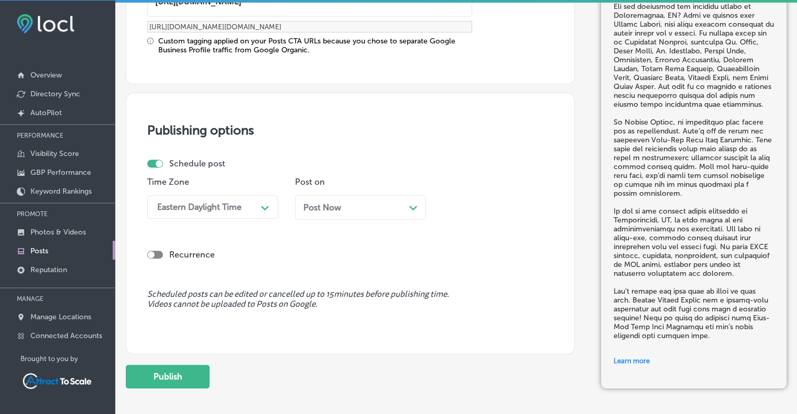
click at [308, 263] on div "Schedule post Time Zone Eastern Daylight Time Path Created with Sketch. Post on…" at bounding box center [350, 220] width 406 height 123
click at [360, 209] on div "Post Now Path Created with Sketch." at bounding box center [360, 208] width 114 height 10
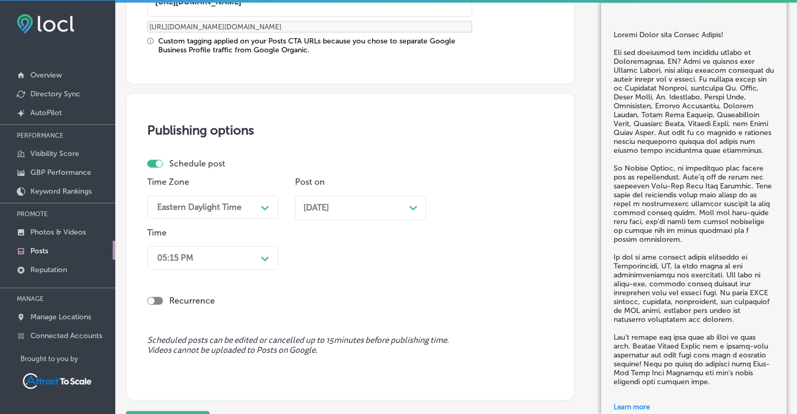
click at [159, 297] on div at bounding box center [155, 301] width 16 height 8
checkbox input "true"
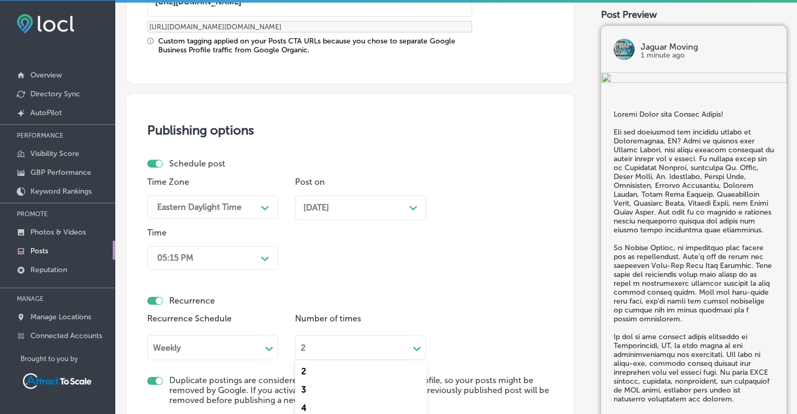
scroll to position [987, 0]
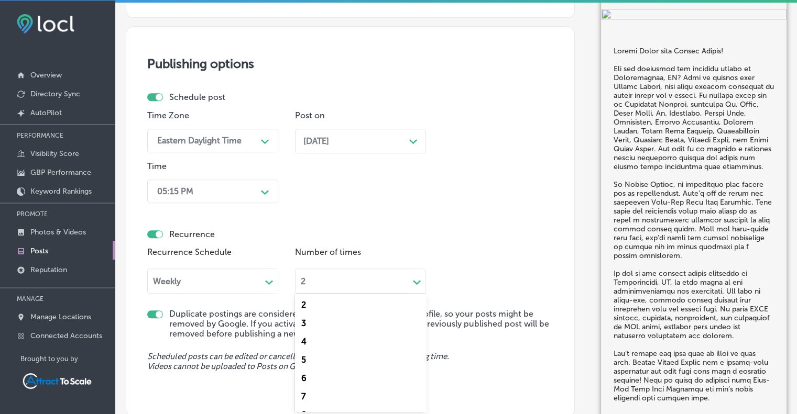
click at [355, 294] on div "option 4 focused, 3 of 23. 23 results available. Use Up and Down to choose opti…" at bounding box center [360, 280] width 131 height 28
click at [306, 396] on div "24" at bounding box center [360, 400] width 131 height 18
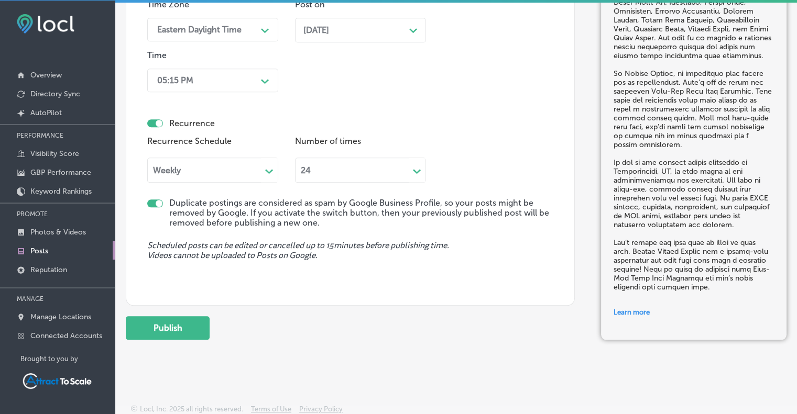
scroll to position [1100, 0]
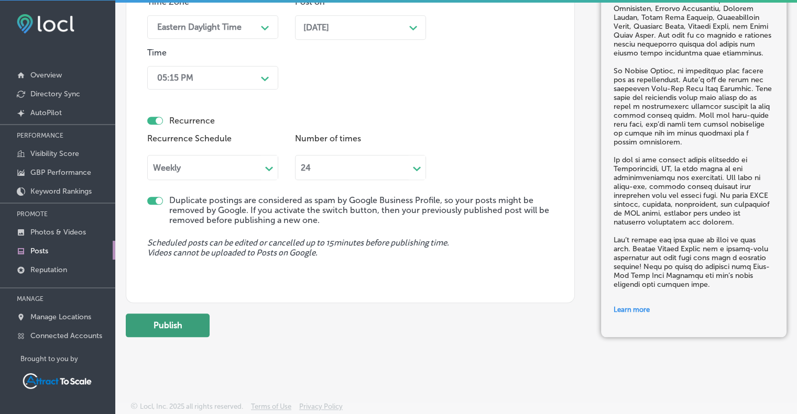
click at [163, 324] on button "Publish" at bounding box center [168, 326] width 84 height 24
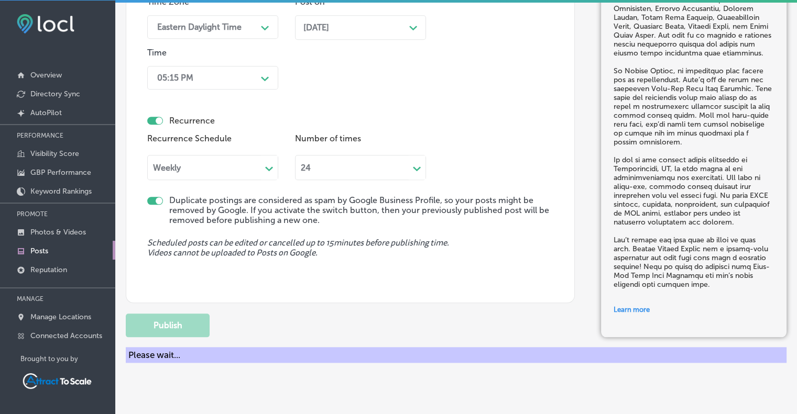
checkbox input "false"
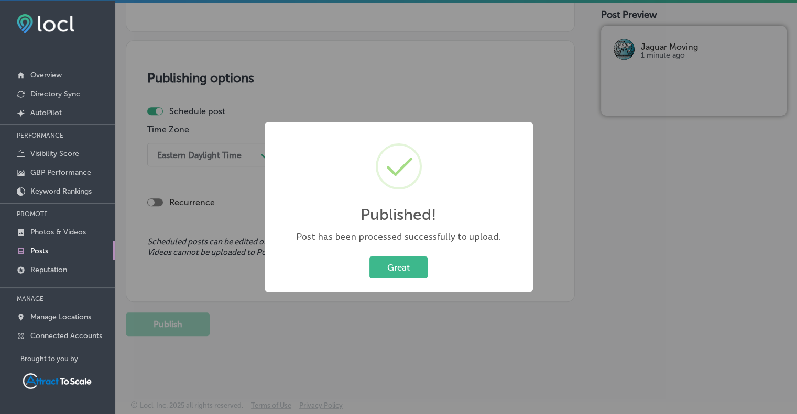
scroll to position [877, 0]
click at [404, 271] on button "Great" at bounding box center [398, 267] width 58 height 21
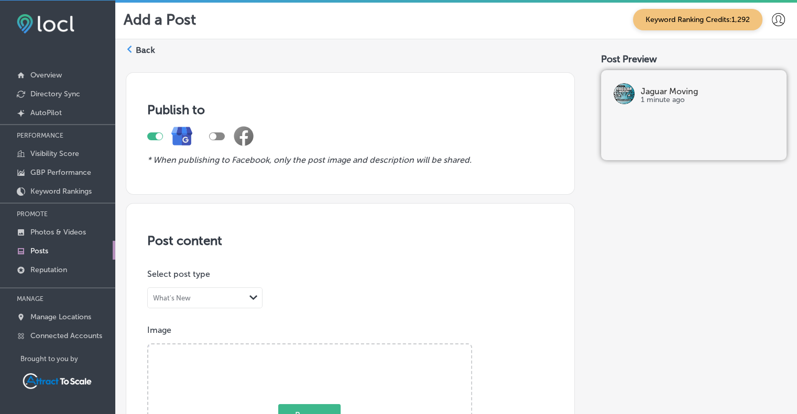
scroll to position [0, 0]
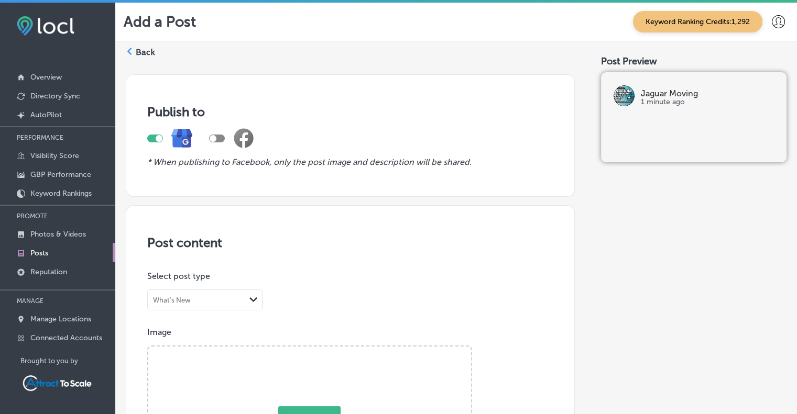
click at [139, 53] on label "Back" at bounding box center [145, 53] width 19 height 12
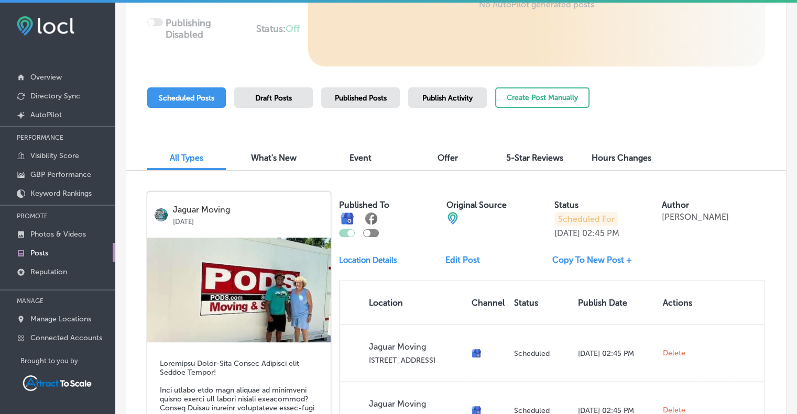
scroll to position [189, 0]
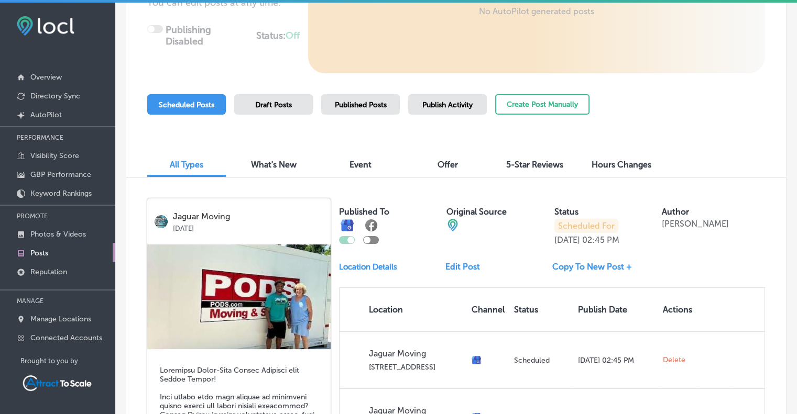
click at [472, 269] on link "Edit Post" at bounding box center [466, 267] width 43 height 10
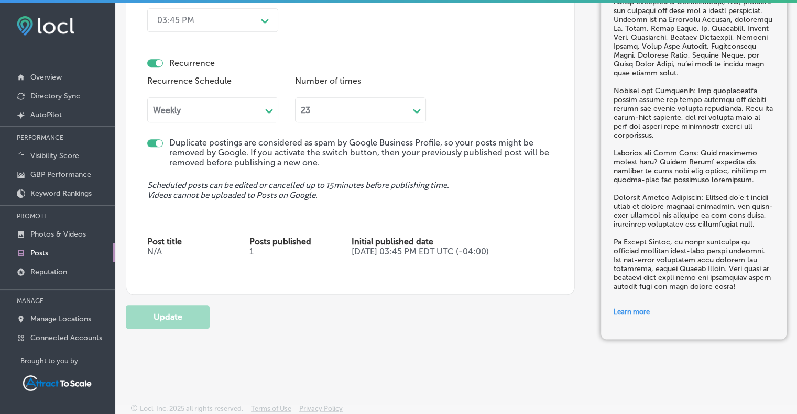
scroll to position [1176, 0]
click at [418, 108] on icon "Path Created with Sketch." at bounding box center [417, 110] width 8 height 5
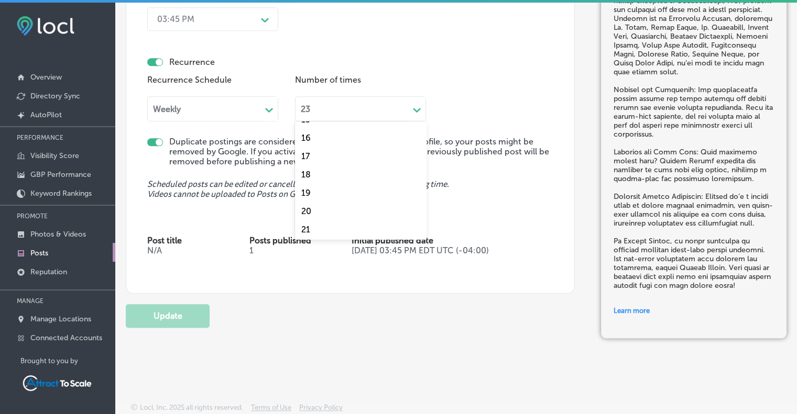
scroll to position [310, 0]
click at [314, 227] on div "24" at bounding box center [360, 228] width 131 height 18
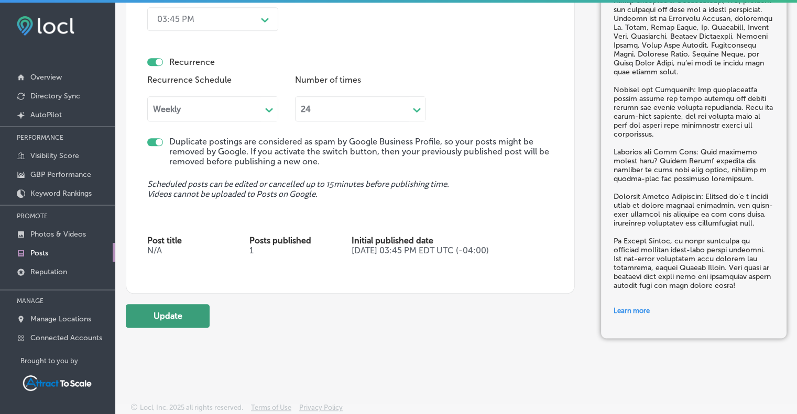
click at [170, 316] on button "Update" at bounding box center [168, 316] width 84 height 24
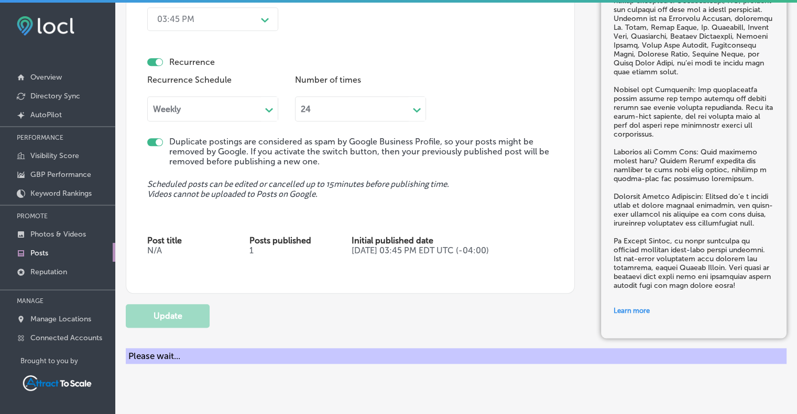
checkbox input "true"
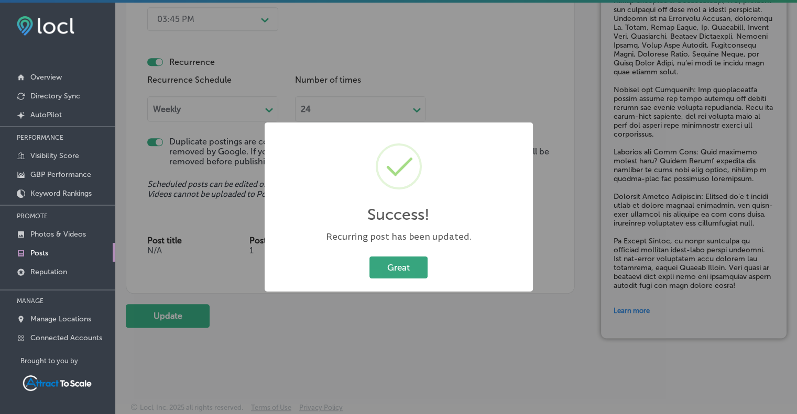
click at [411, 271] on button "Great" at bounding box center [398, 267] width 58 height 21
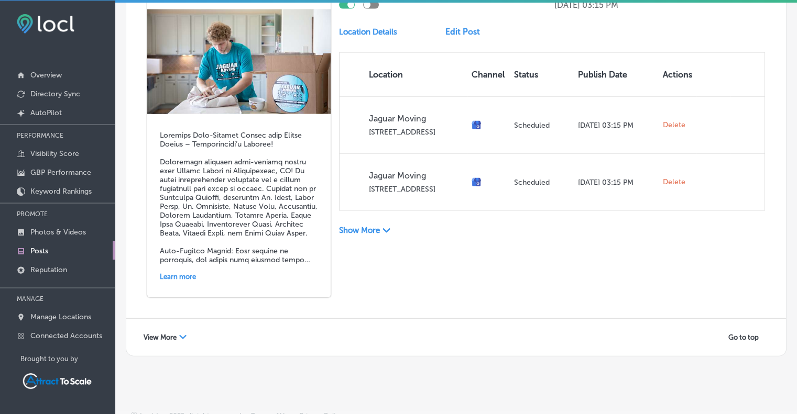
scroll to position [2304, 0]
click at [155, 331] on div "View More Path Created with Sketch." at bounding box center [165, 337] width 57 height 16
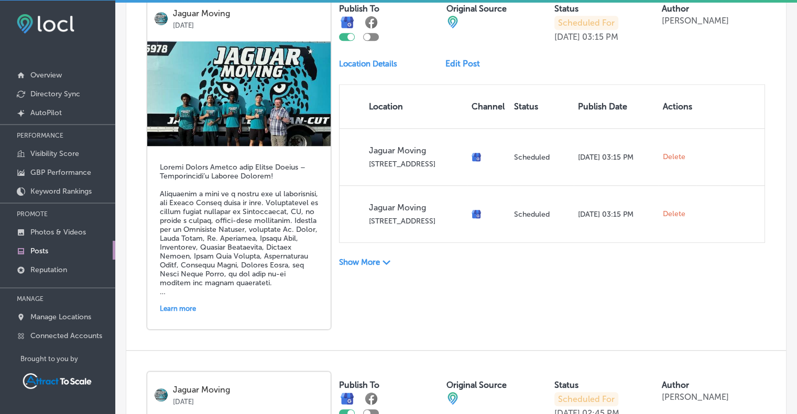
scroll to position [768, 0]
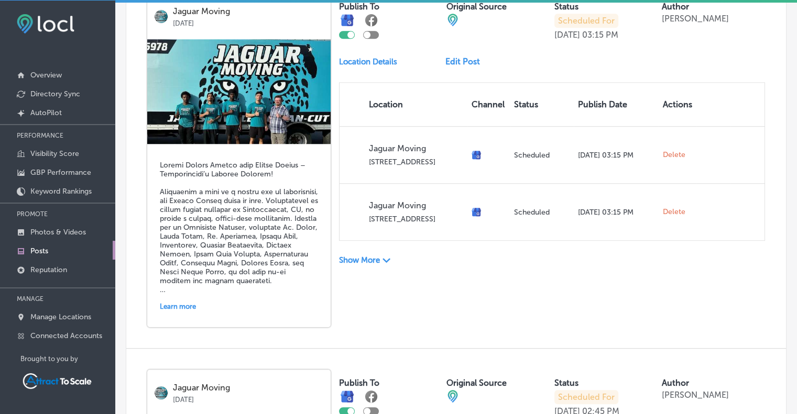
click at [467, 57] on link "Edit Post" at bounding box center [466, 62] width 43 height 10
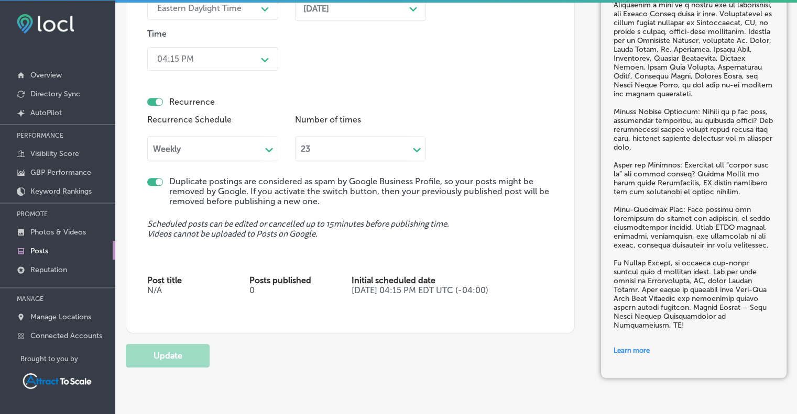
scroll to position [1167, 0]
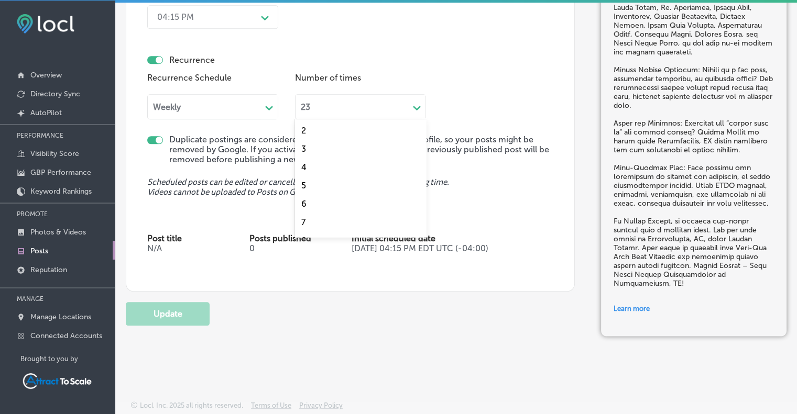
click at [383, 98] on div "23 Path Created with Sketch." at bounding box center [360, 106] width 131 height 25
click at [306, 220] on div "24" at bounding box center [360, 226] width 131 height 18
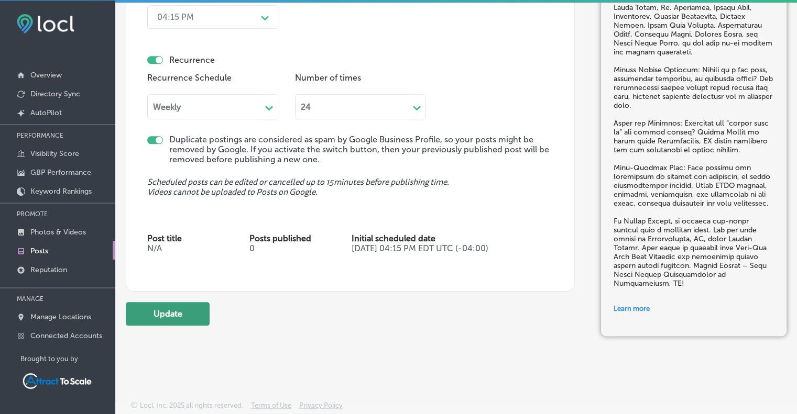
click at [151, 312] on button "Update" at bounding box center [168, 314] width 84 height 24
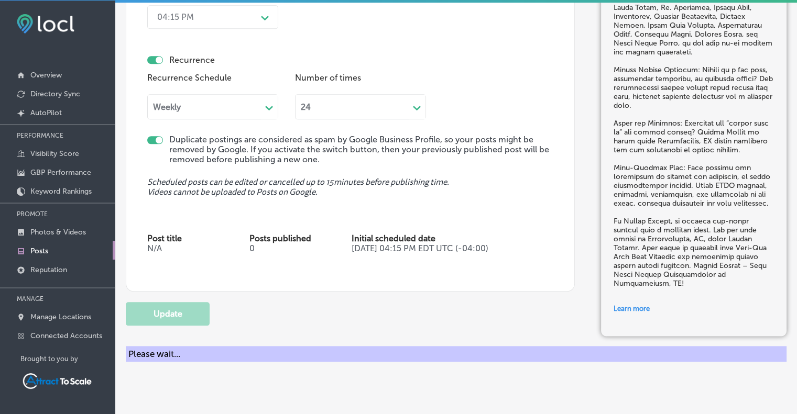
checkbox input "true"
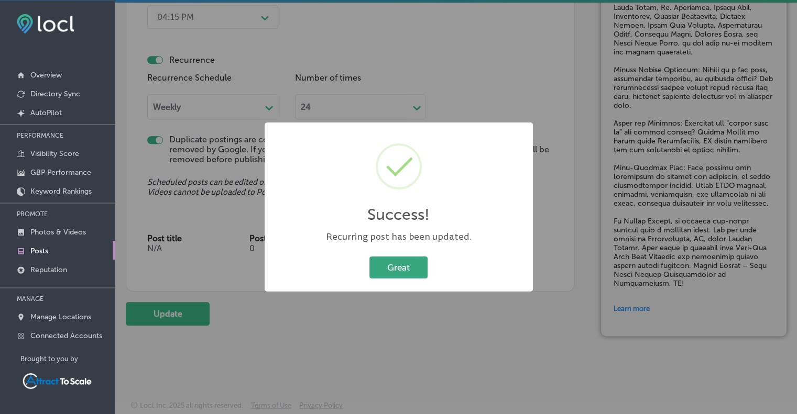
click at [421, 271] on button "Great" at bounding box center [398, 267] width 58 height 21
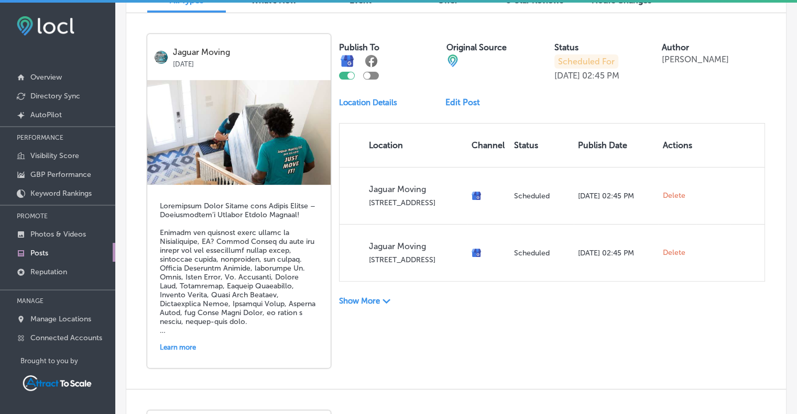
scroll to position [353, 0]
click at [465, 102] on link "Edit Post" at bounding box center [466, 102] width 43 height 10
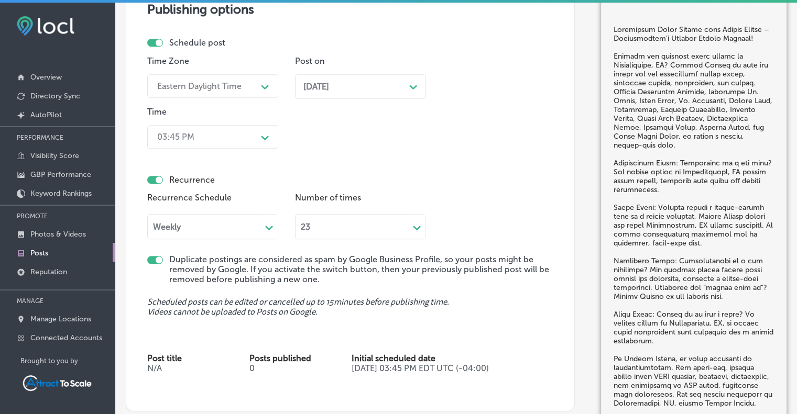
scroll to position [1085, 0]
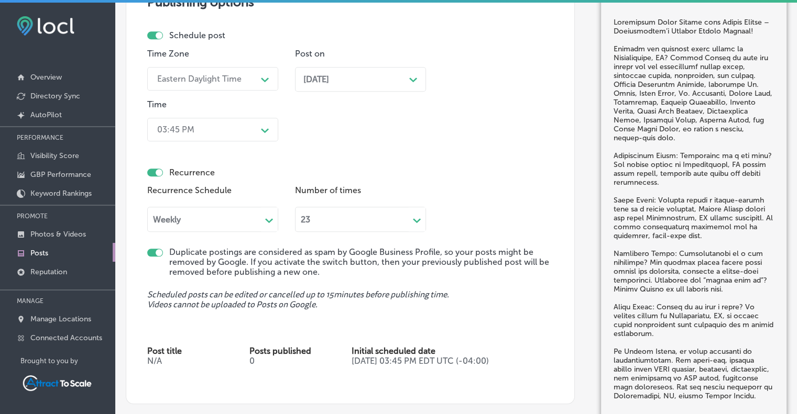
click at [413, 213] on div "Path Created with Sketch." at bounding box center [416, 219] width 17 height 17
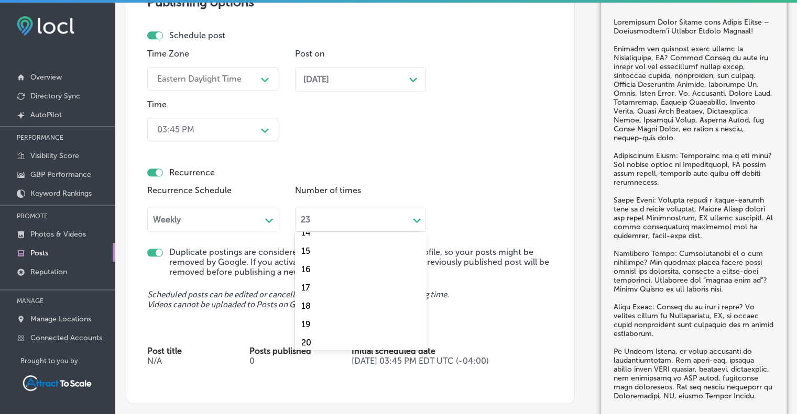
scroll to position [310, 0]
click at [318, 335] on div "24" at bounding box center [360, 338] width 131 height 18
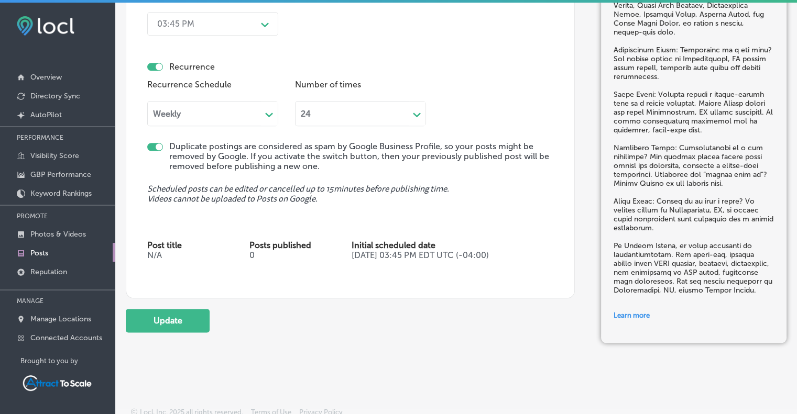
scroll to position [1196, 0]
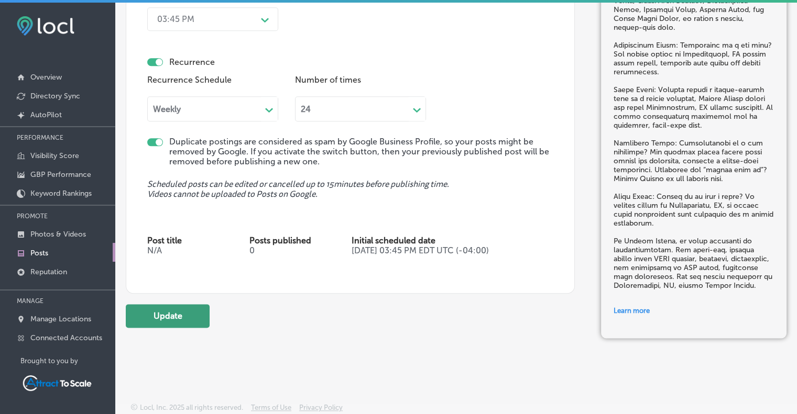
click at [185, 315] on button "Update" at bounding box center [168, 316] width 84 height 24
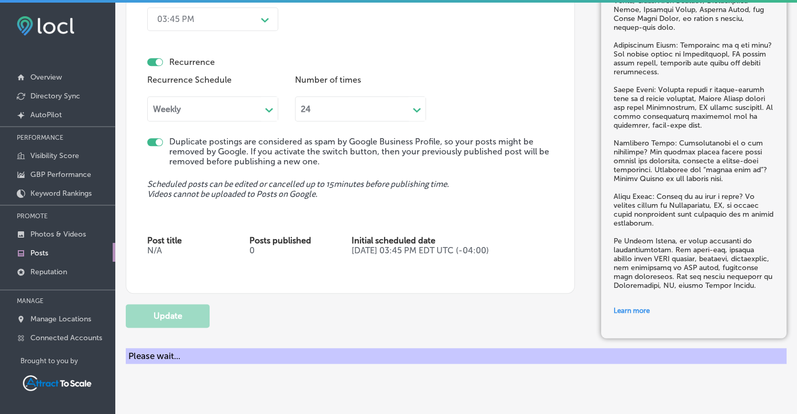
checkbox input "true"
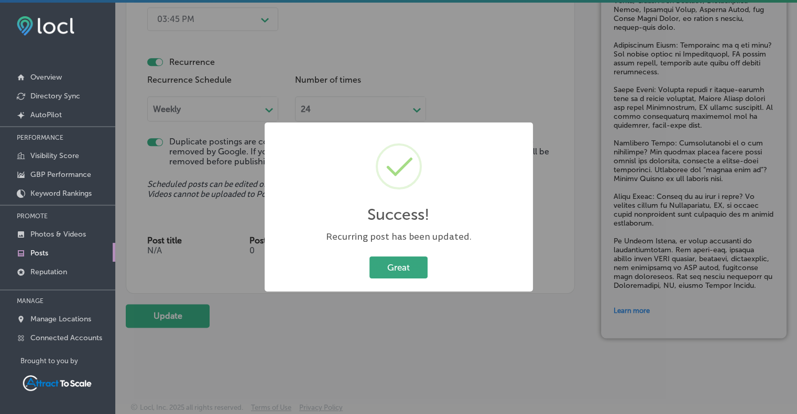
click at [407, 276] on button "Great" at bounding box center [398, 267] width 58 height 21
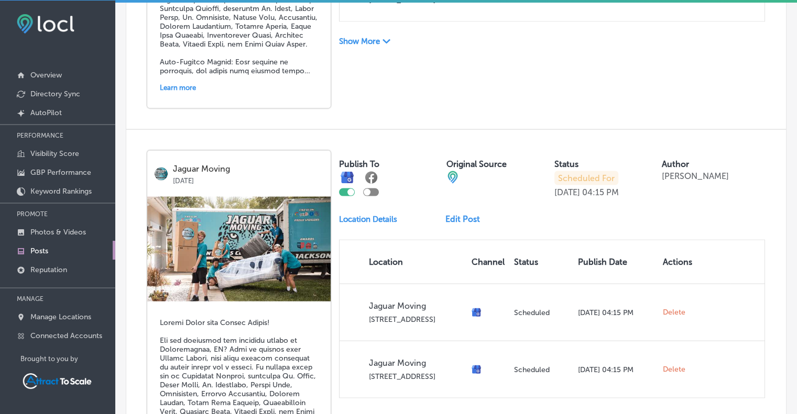
scroll to position [2304, 0]
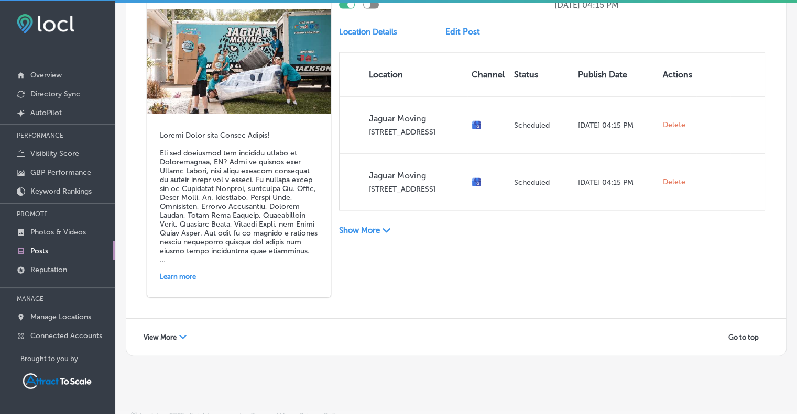
click at [178, 329] on div "View More Path Created with Sketch." at bounding box center [165, 337] width 57 height 16
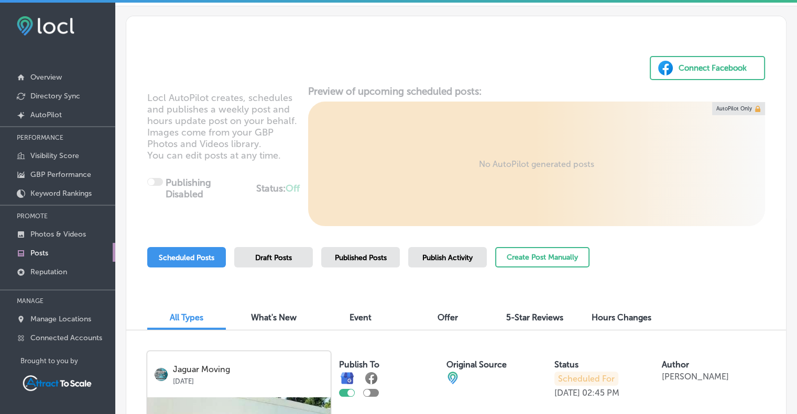
scroll to position [26, 0]
